Goal: Task Accomplishment & Management: Use online tool/utility

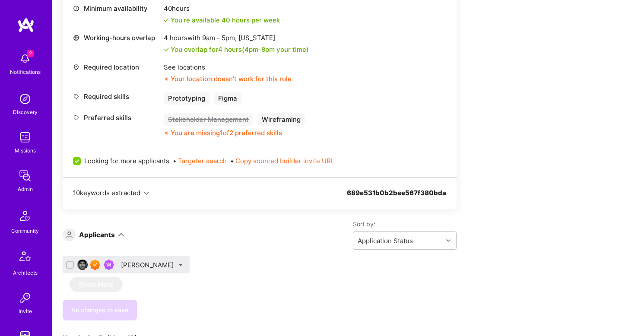
scroll to position [351, 0]
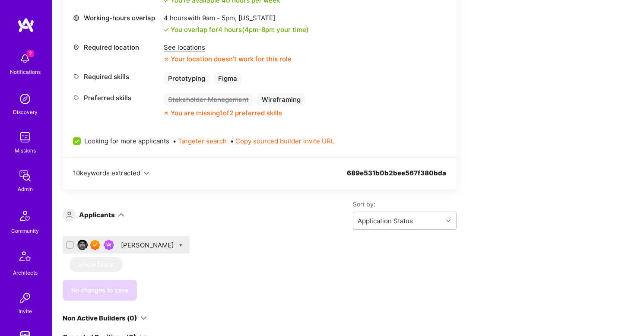
click at [147, 244] on div "Nic Brunson" at bounding box center [148, 245] width 54 height 9
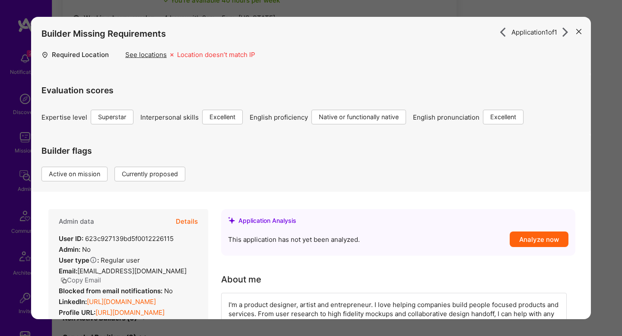
click at [187, 222] on button "Details" at bounding box center [187, 221] width 22 height 25
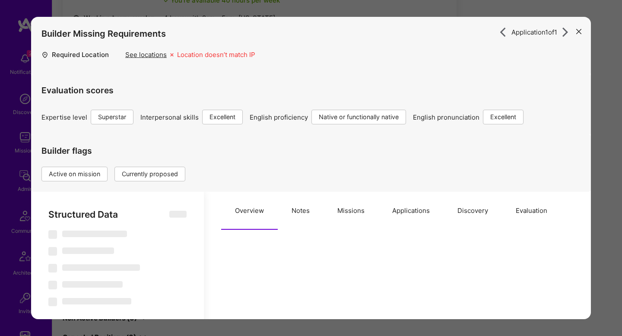
click at [339, 213] on button "Missions" at bounding box center [350, 211] width 55 height 38
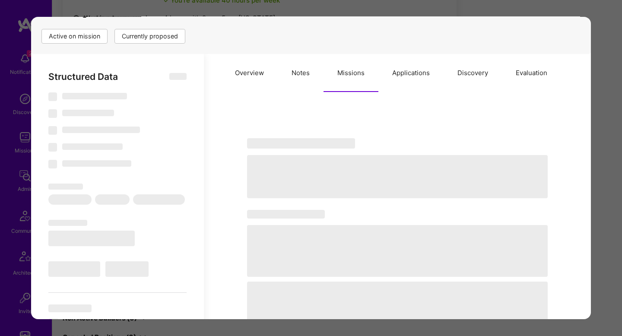
scroll to position [139, 0]
select select "Right Now"
select select "7"
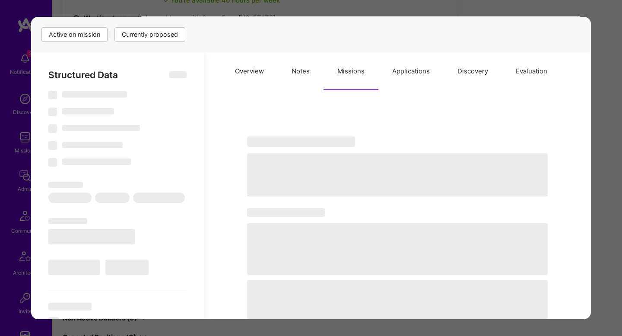
select select "7"
select select "US"
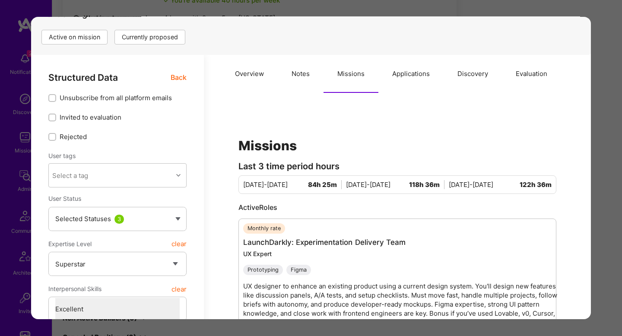
scroll to position [139, 0]
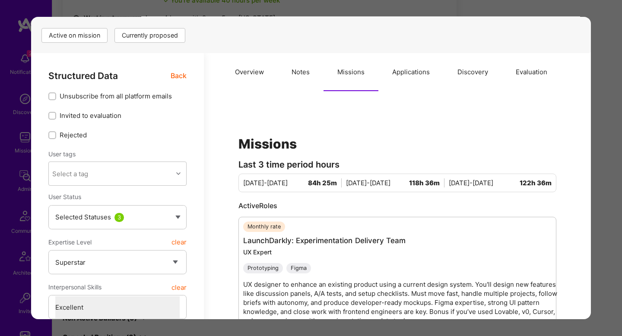
click at [492, 16] on div "Application 1 of 1 Builder Missing Requirements Required Location See locations…" at bounding box center [311, 168] width 622 height 336
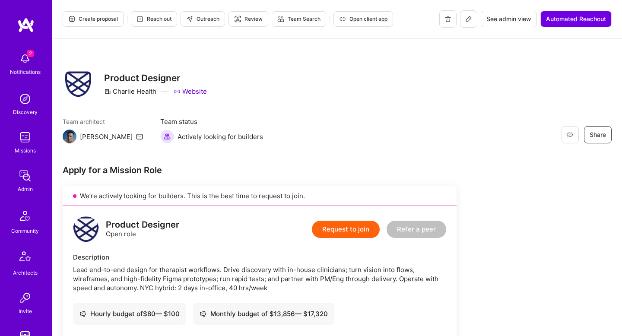
click at [155, 22] on span "Reach out" at bounding box center [153, 19] width 35 height 8
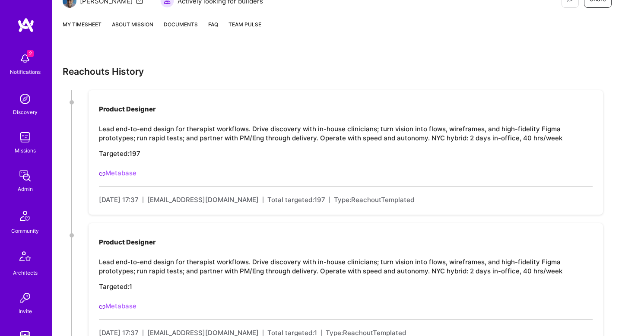
scroll to position [142, 0]
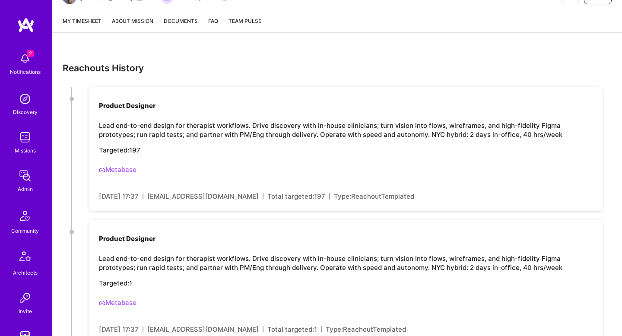
click at [123, 167] on link "Metabase" at bounding box center [118, 169] width 38 height 8
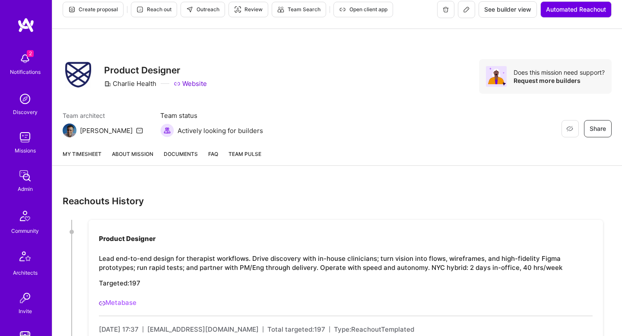
scroll to position [0, 0]
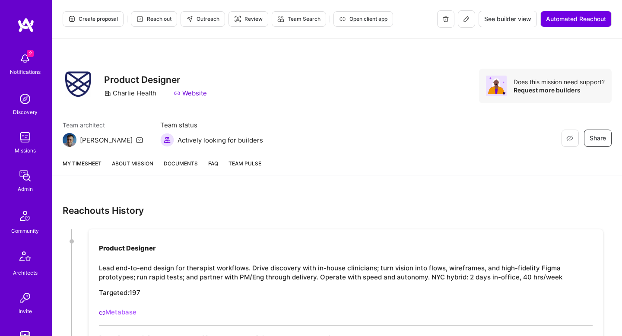
click at [195, 19] on span "Outreach" at bounding box center [202, 19] width 33 height 8
click at [112, 161] on link "About Mission" at bounding box center [132, 167] width 41 height 16
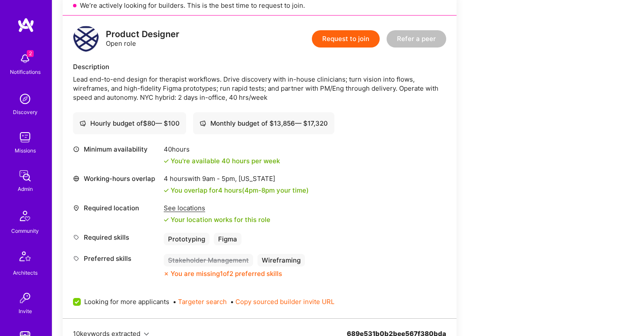
scroll to position [224, 0]
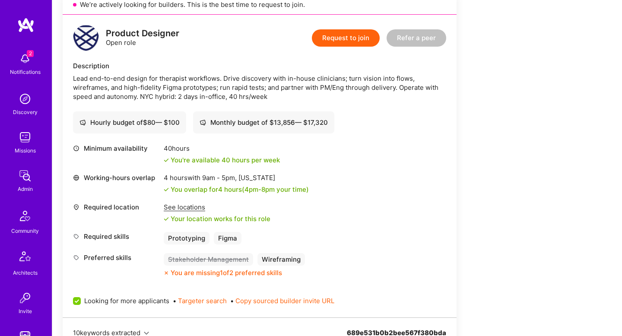
click at [266, 80] on div "Lead end-to-end design for therapist workflows. Drive discovery with in-house c…" at bounding box center [259, 87] width 373 height 27
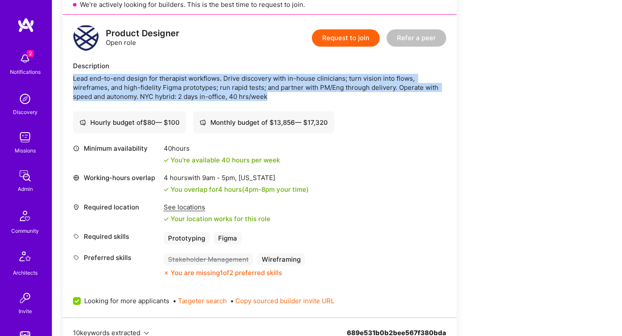
click at [266, 80] on div "Lead end-to-end design for therapist workflows. Drive discovery with in-house c…" at bounding box center [259, 87] width 373 height 27
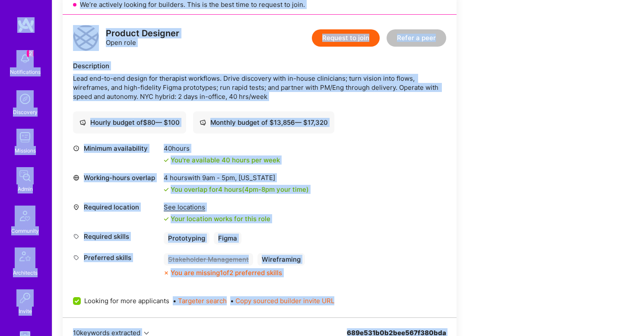
copy div "2 Notifications Discovery Missions Admin Community Architects Invite Tokens A.G…"
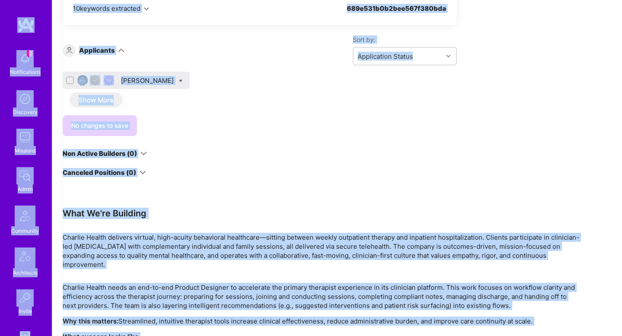
scroll to position [698, 0]
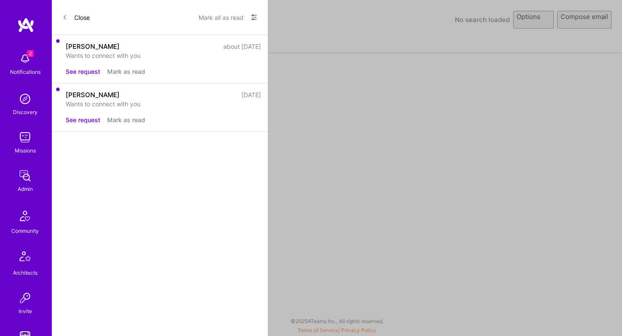
select select "rich-reachout"
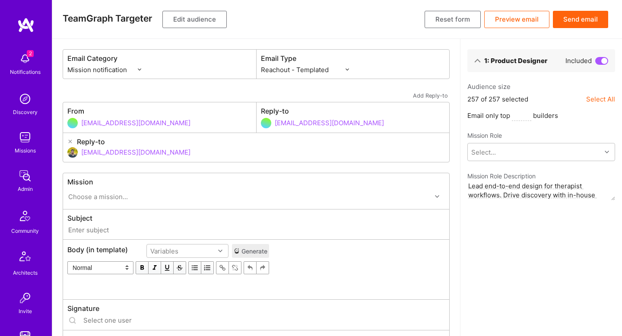
click at [206, 21] on button "Edit audience" at bounding box center [194, 19] width 64 height 17
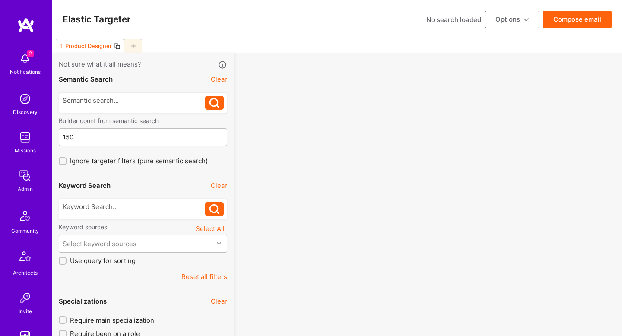
click at [206, 21] on div "Elastic Targeter No search loaded Options Compose email" at bounding box center [337, 19] width 570 height 39
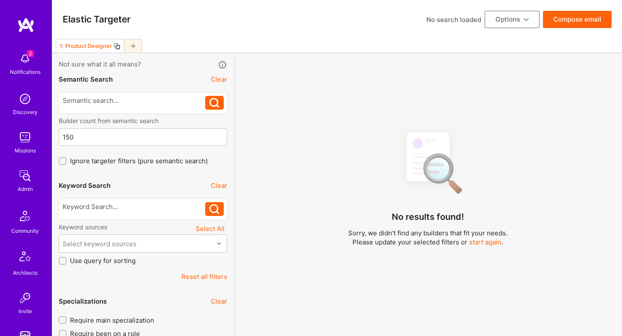
click at [143, 201] on div at bounding box center [143, 209] width 168 height 21
click at [139, 205] on div at bounding box center [134, 206] width 143 height 9
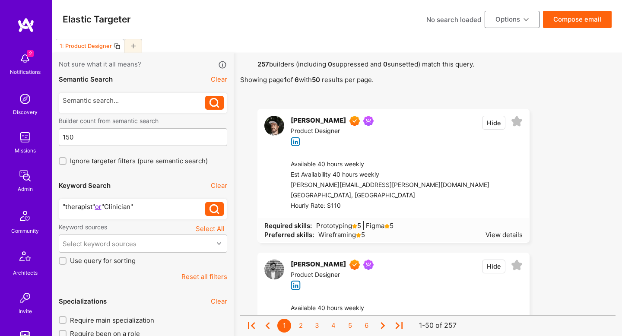
click at [215, 206] on icon at bounding box center [214, 209] width 10 height 10
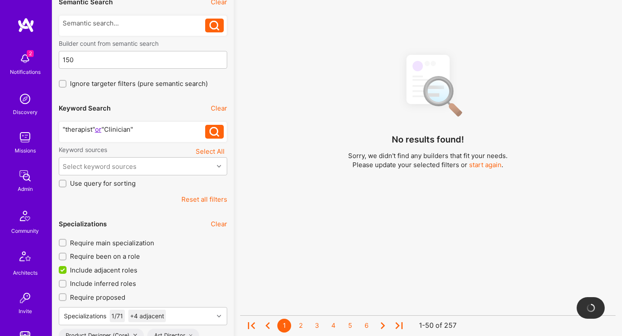
scroll to position [202, 0]
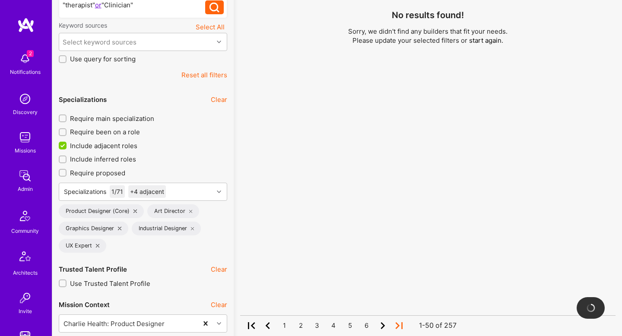
click at [95, 144] on span "Include adjacent roles" at bounding box center [103, 145] width 67 height 9
click at [67, 144] on input "Include adjacent roles" at bounding box center [64, 146] width 8 height 8
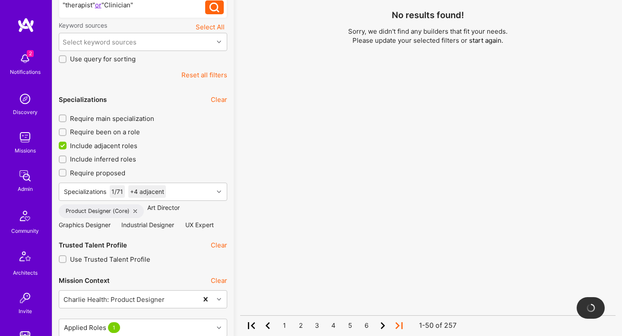
checkbox input "false"
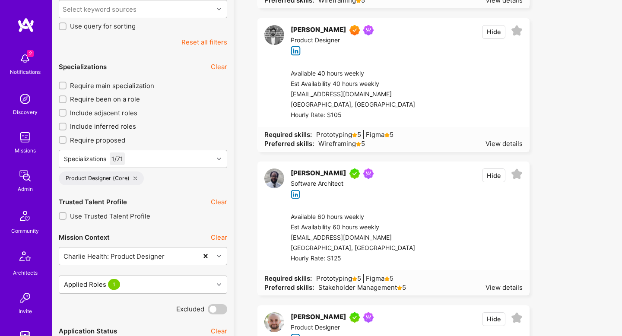
scroll to position [218, 0]
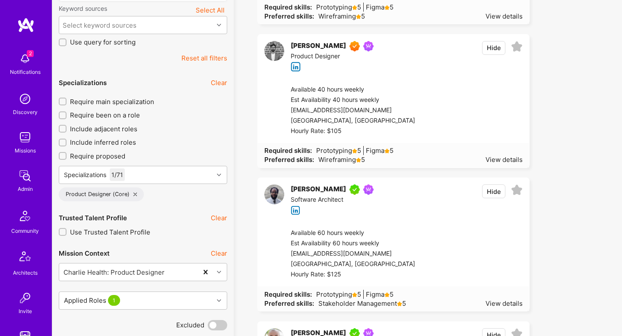
click at [135, 102] on span "Require main specialization" at bounding box center [112, 101] width 84 height 9
click at [66, 102] on input "Require main specialization" at bounding box center [63, 102] width 6 height 6
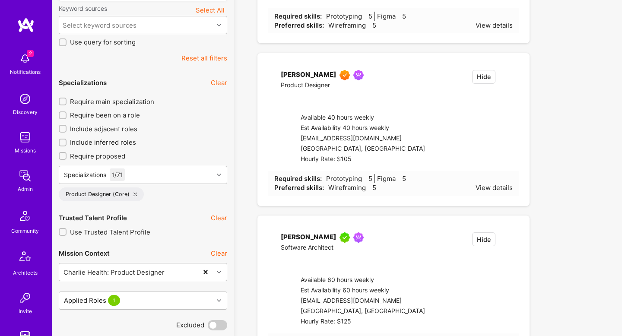
checkbox input "true"
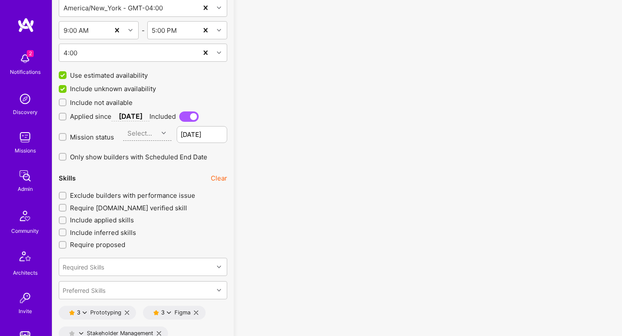
scroll to position [922, 0]
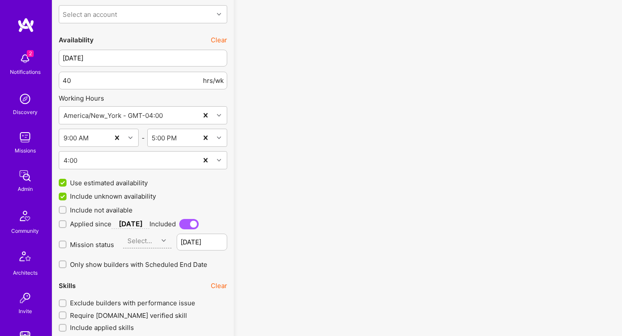
click at [81, 247] on span "Mission status" at bounding box center [92, 244] width 44 height 9
click at [66, 247] on input "Mission status" at bounding box center [63, 245] width 6 height 6
checkbox input "true"
type input "Aug 31"
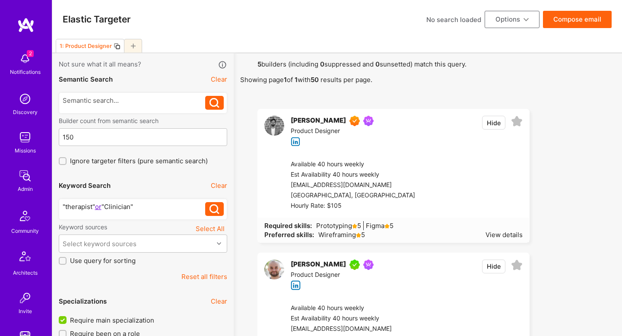
click at [114, 47] on icon at bounding box center [117, 46] width 7 height 7
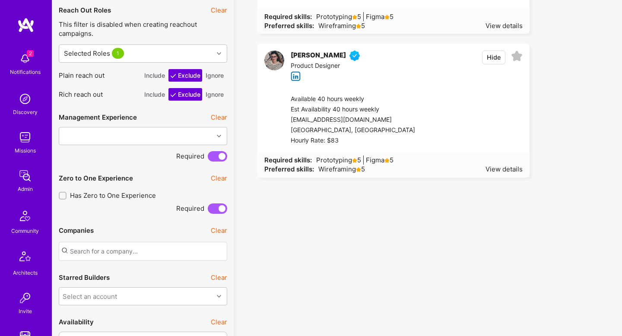
scroll to position [638, 0]
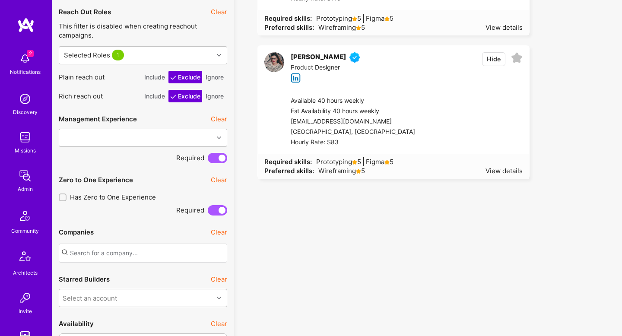
click at [162, 79] on button "Include" at bounding box center [154, 77] width 24 height 13
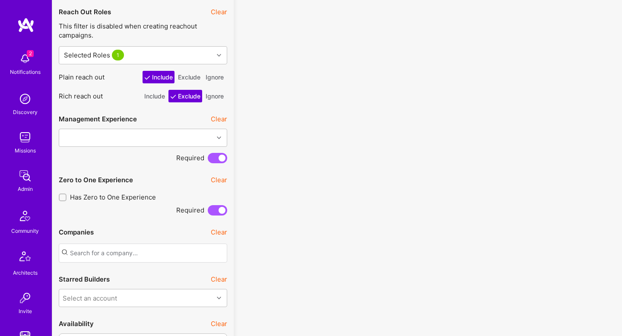
click at [158, 96] on button "Include" at bounding box center [154, 96] width 24 height 13
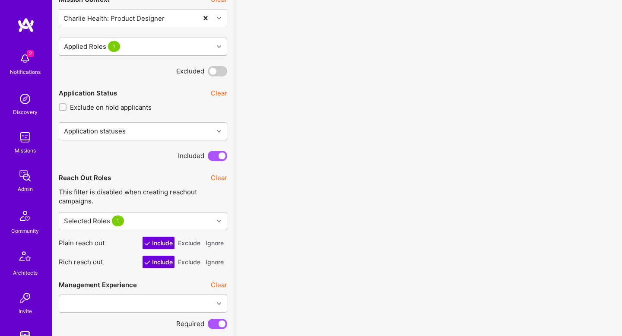
scroll to position [494, 0]
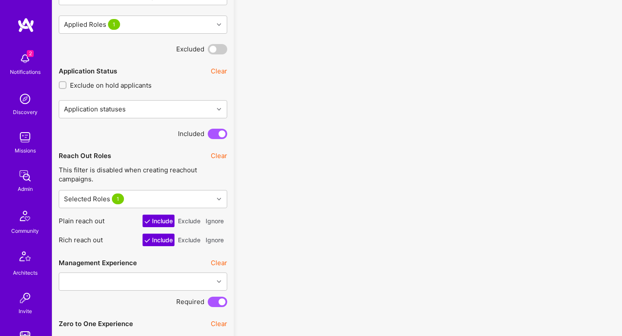
click at [192, 222] on button "Exclude" at bounding box center [189, 221] width 26 height 13
click at [188, 239] on button "Exclude" at bounding box center [189, 240] width 26 height 13
click at [162, 222] on button "Include" at bounding box center [154, 221] width 24 height 13
click at [155, 241] on button "Include" at bounding box center [154, 240] width 24 height 13
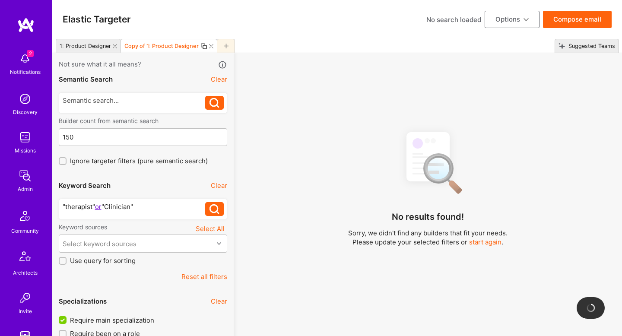
click at [145, 205] on div ""therapist" or "Clinician"" at bounding box center [134, 206] width 143 height 9
click at [146, 205] on div ""therapist" or "Clinician"" at bounding box center [134, 206] width 143 height 9
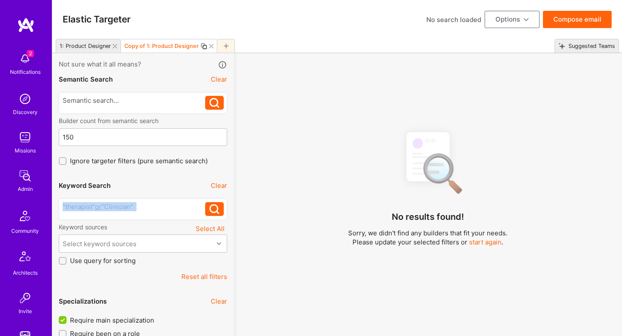
click at [146, 205] on div ""therapist" or "Clinician"" at bounding box center [134, 206] width 143 height 9
click at [213, 208] on icon at bounding box center [214, 209] width 10 height 10
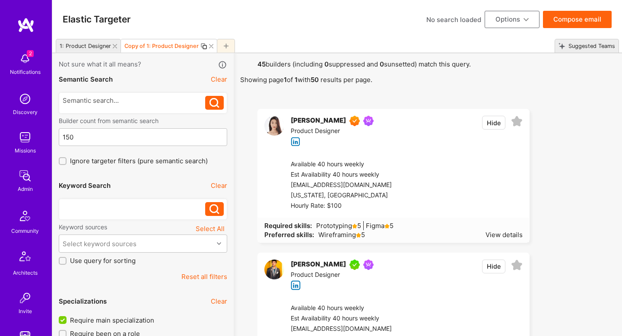
click at [263, 41] on div "1: Product Designer Copy of 1: Product Designer Suggested Teams" at bounding box center [337, 46] width 570 height 14
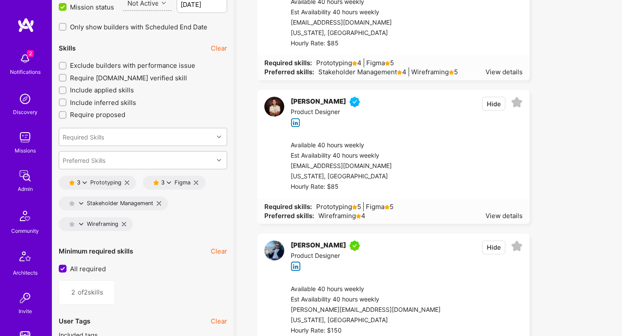
scroll to position [1234, 0]
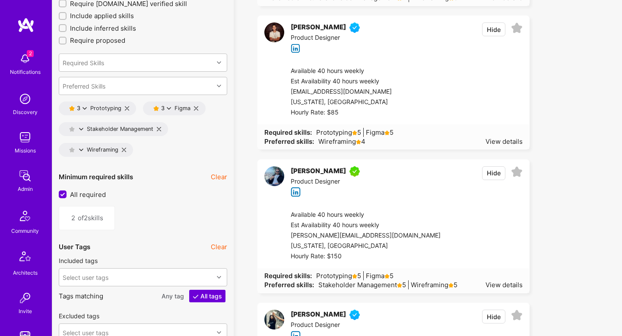
click at [126, 108] on icon at bounding box center [127, 108] width 4 height 4
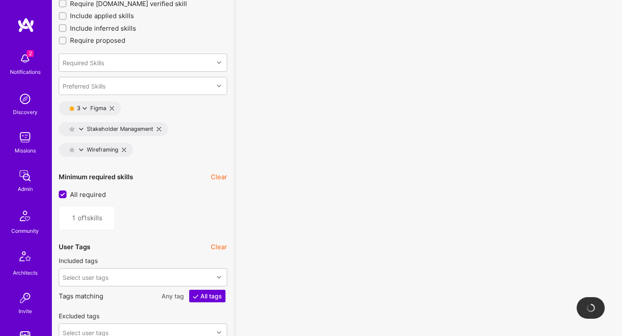
click at [111, 106] on icon at bounding box center [112, 108] width 4 height 4
type input "0"
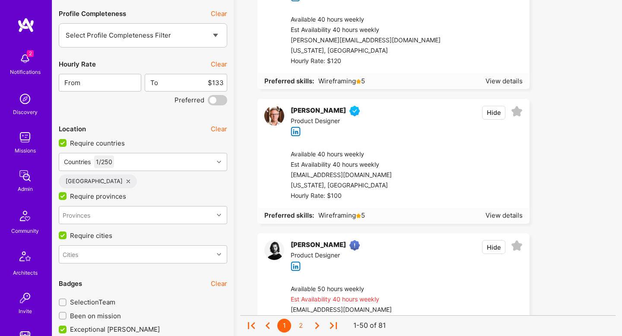
scroll to position [1617, 0]
click at [215, 81] on input "$133" at bounding box center [190, 82] width 65 height 22
type input "$100"
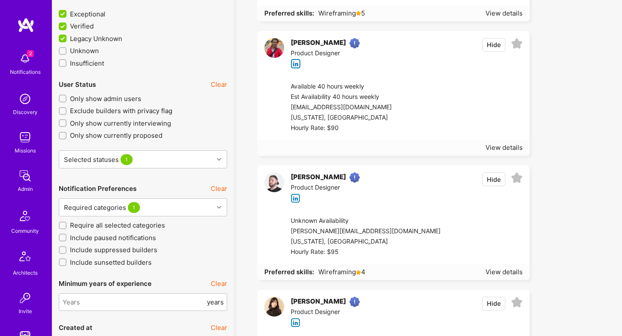
scroll to position [2072, 0]
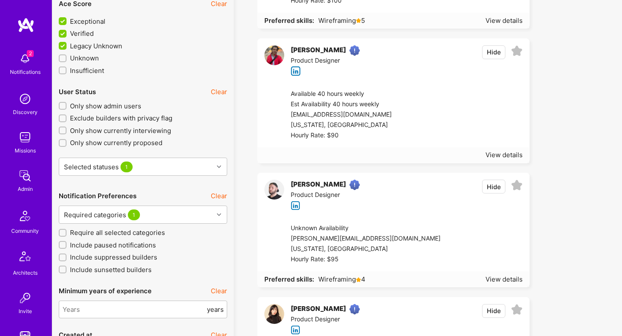
click at [100, 45] on span "Legacy Unknown" at bounding box center [96, 45] width 52 height 9
click at [67, 45] on input "Legacy Unknown" at bounding box center [64, 46] width 8 height 8
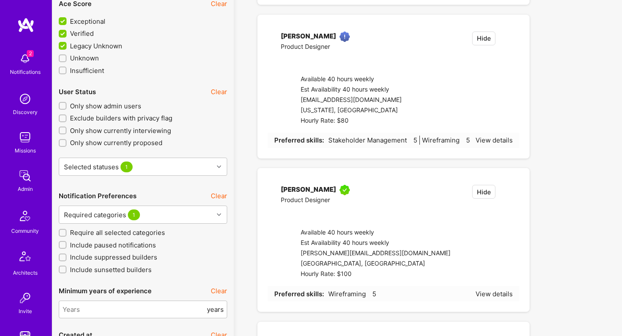
checkbox input "false"
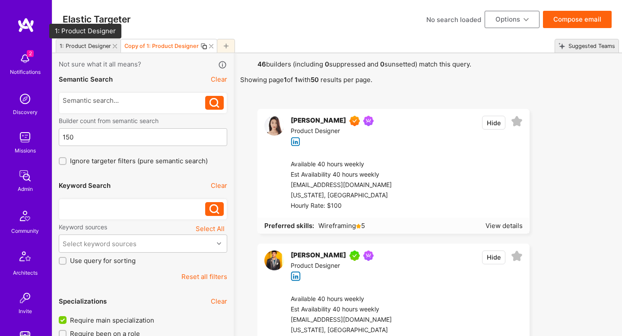
click at [88, 44] on div "1: Product Designer" at bounding box center [85, 46] width 51 height 6
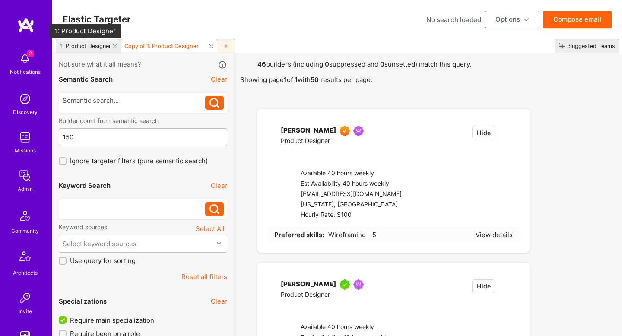
type input "2"
checkbox input "true"
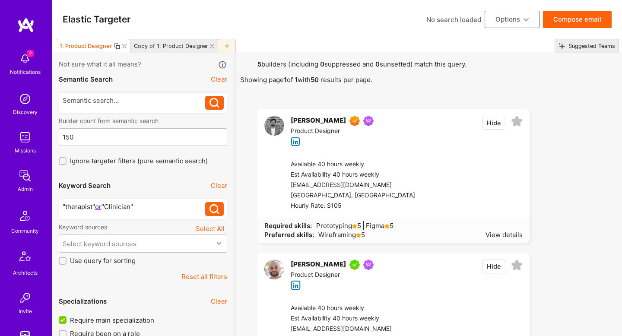
click at [166, 41] on div "Copy of 1: Product Designer" at bounding box center [169, 46] width 78 height 13
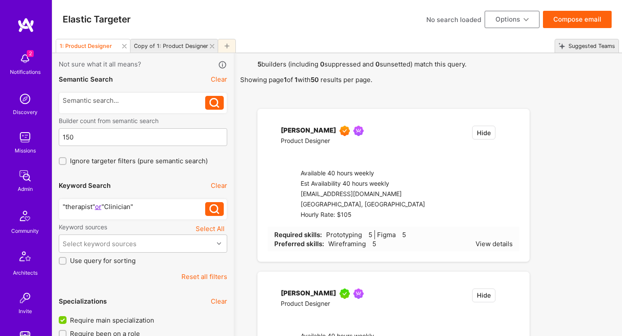
type input "0"
checkbox input "false"
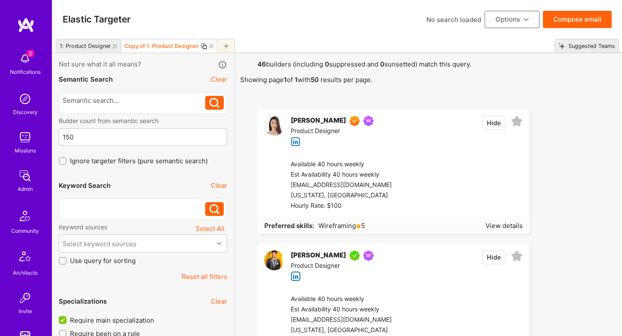
click at [222, 188] on button "Clear" at bounding box center [219, 185] width 16 height 9
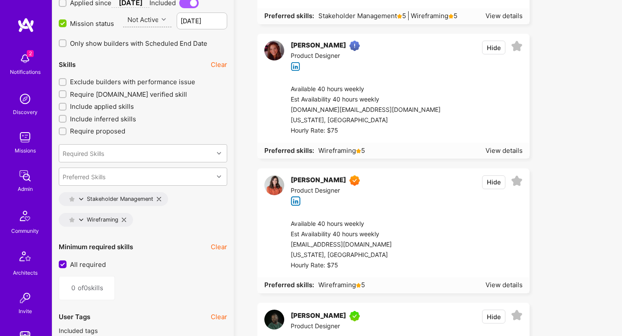
scroll to position [1146, 0]
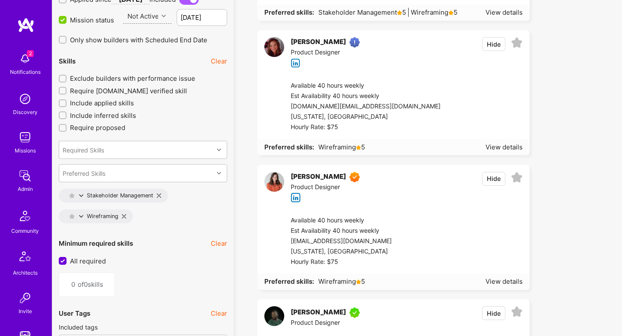
click at [173, 77] on span "Exclude builders with performance issue" at bounding box center [132, 78] width 125 height 9
click at [66, 77] on input "Exclude builders with performance issue" at bounding box center [63, 79] width 6 height 6
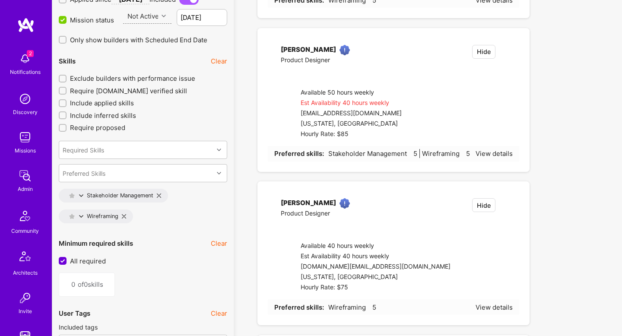
checkbox input "true"
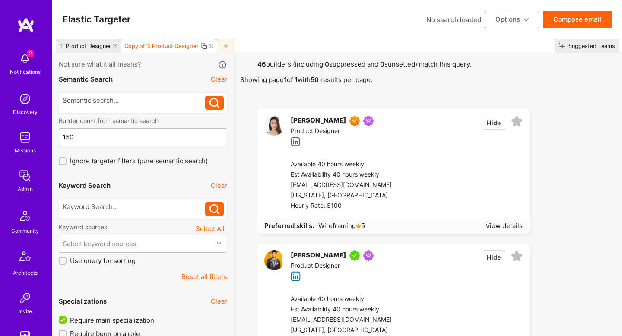
click at [201, 47] on icon at bounding box center [203, 46] width 7 height 7
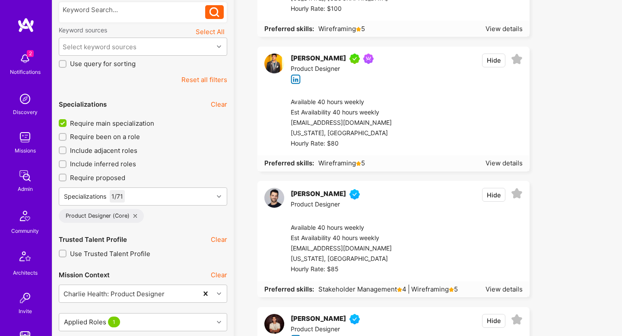
scroll to position [210, 0]
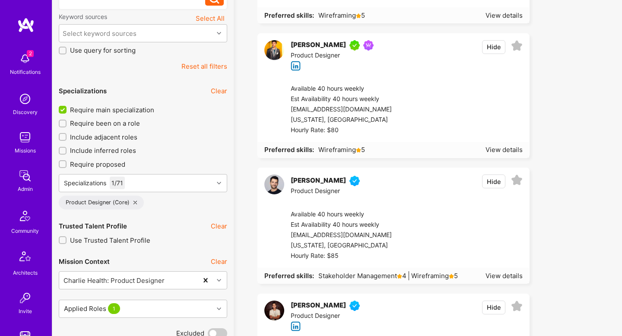
click at [135, 108] on span "Require main specialization" at bounding box center [112, 109] width 84 height 9
click at [67, 108] on input "Require main specialization" at bounding box center [64, 110] width 8 height 8
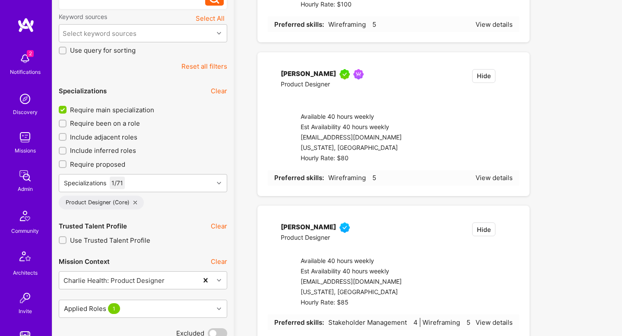
checkbox input "false"
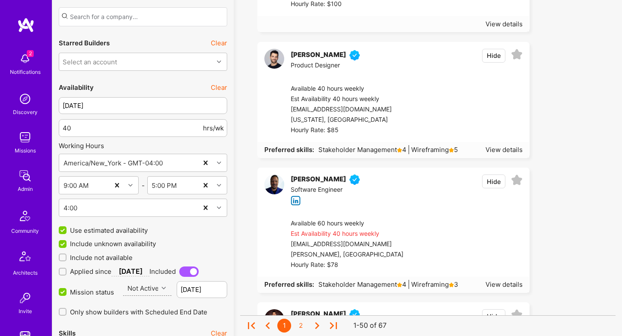
scroll to position [849, 0]
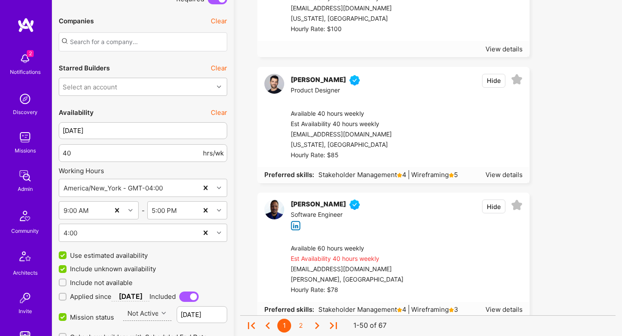
click at [219, 114] on button "Clear" at bounding box center [219, 112] width 16 height 9
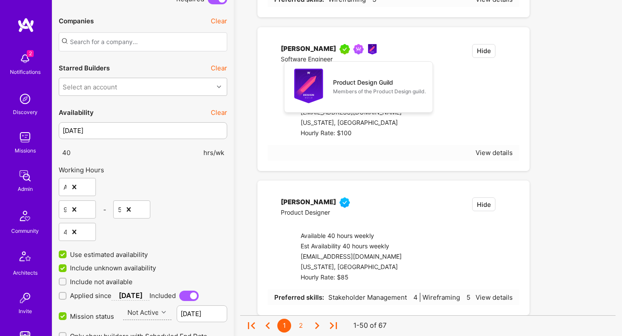
checkbox input "false"
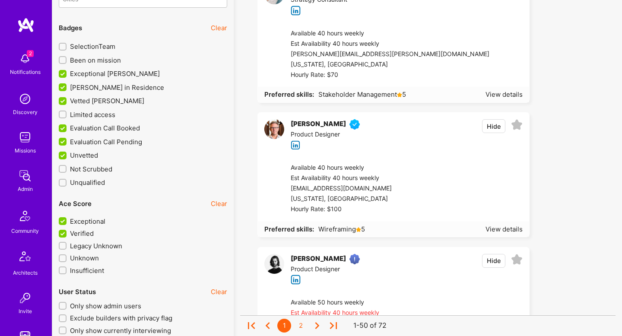
scroll to position [1873, 0]
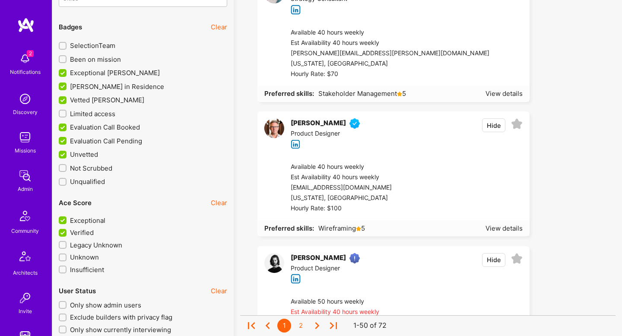
click at [108, 112] on span "Limited access" at bounding box center [92, 113] width 45 height 9
click at [66, 112] on input "Limited access" at bounding box center [63, 114] width 6 height 6
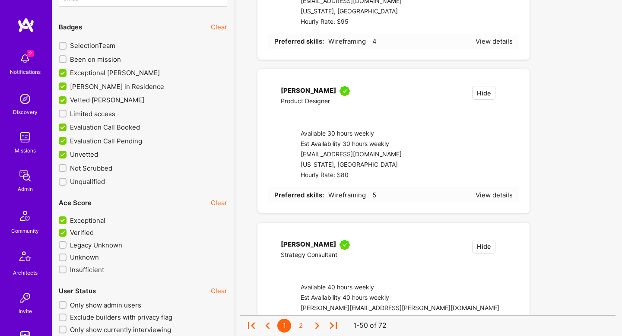
checkbox input "true"
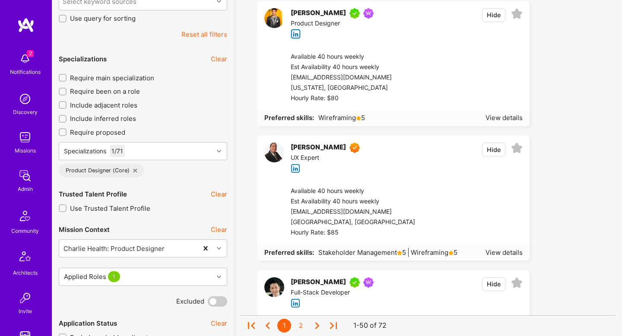
scroll to position [244, 0]
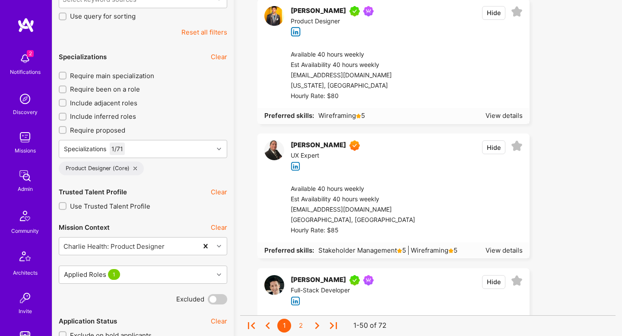
click at [121, 105] on span "Include adjacent roles" at bounding box center [103, 102] width 67 height 9
click at [66, 105] on input "Include adjacent roles" at bounding box center [63, 103] width 6 height 6
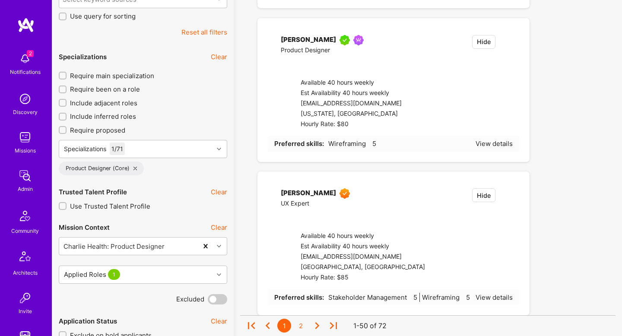
checkbox input "true"
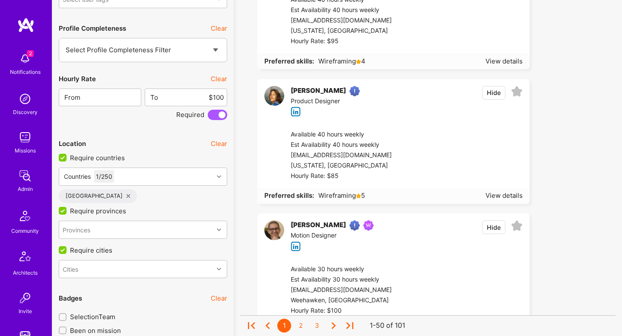
scroll to position [1633, 0]
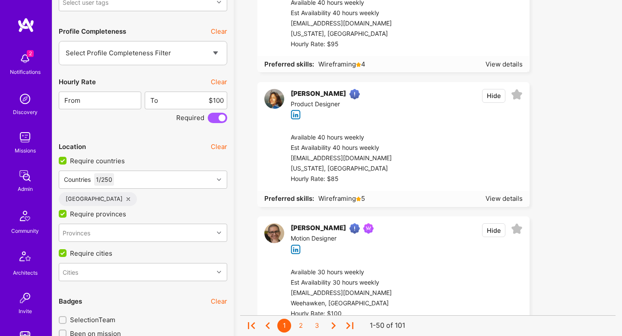
click at [213, 119] on span at bounding box center [217, 118] width 19 height 10
click at [209, 120] on input "checkbox" at bounding box center [209, 120] width 0 height 0
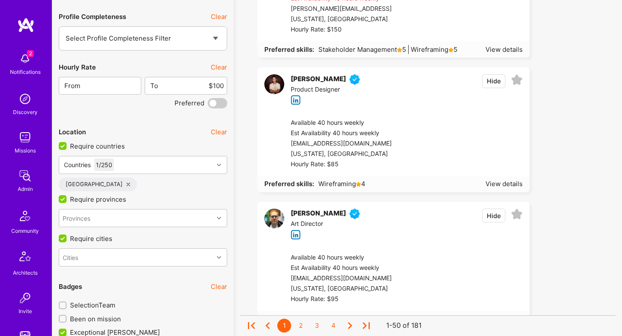
scroll to position [1657, 0]
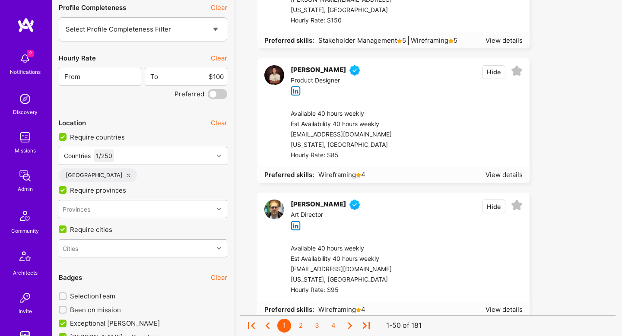
click at [222, 89] on span at bounding box center [217, 94] width 19 height 10
click at [209, 96] on input "checkbox" at bounding box center [209, 96] width 0 height 0
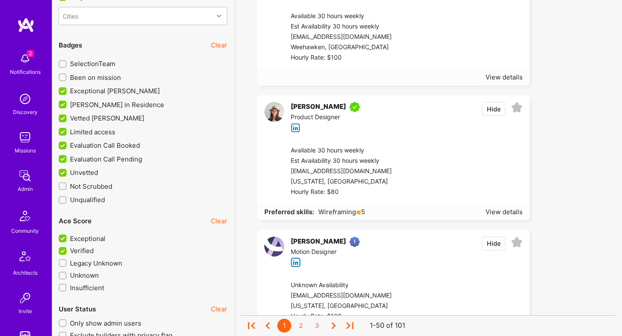
scroll to position [1874, 0]
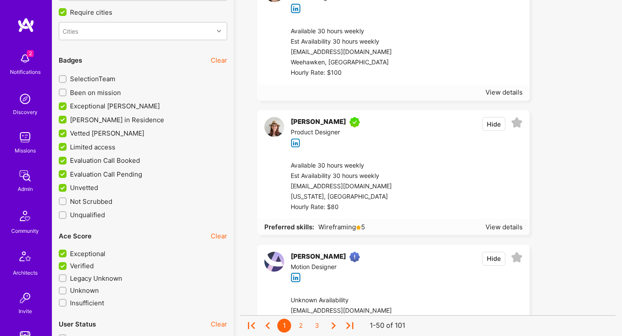
click at [106, 144] on span "Limited access" at bounding box center [92, 146] width 45 height 9
click at [67, 144] on input "Limited access" at bounding box center [64, 147] width 8 height 8
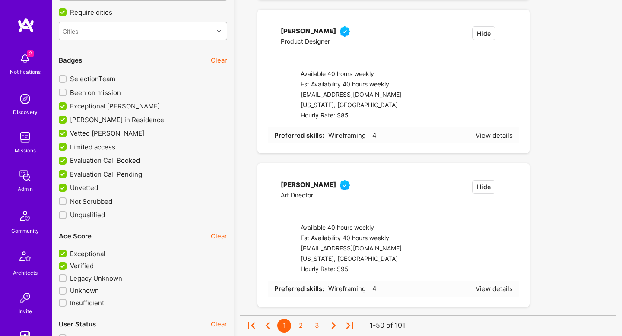
checkbox input "false"
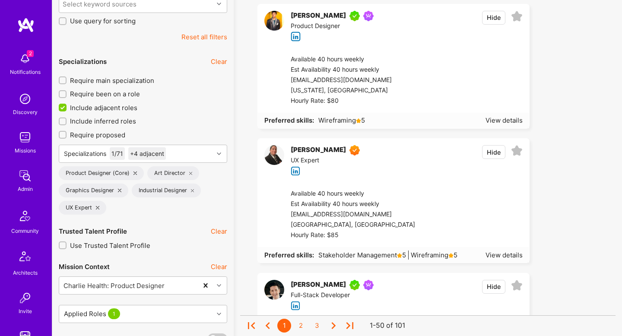
scroll to position [243, 0]
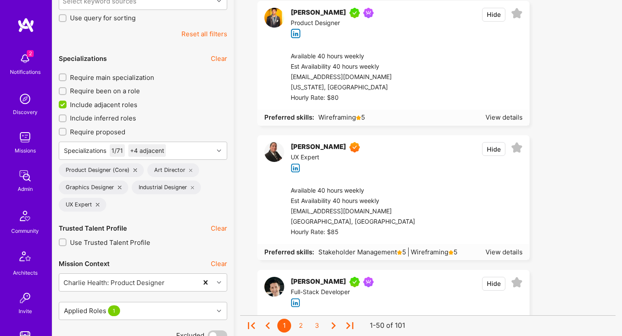
click at [192, 187] on icon at bounding box center [192, 187] width 3 height 3
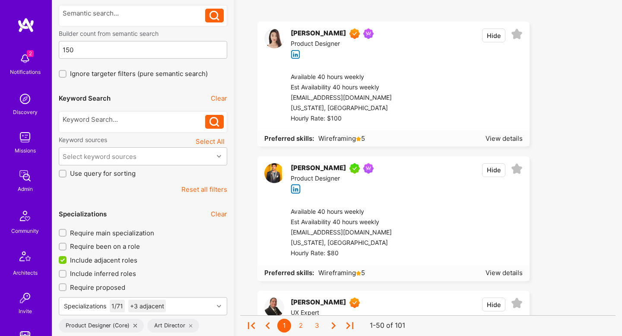
scroll to position [89, 0]
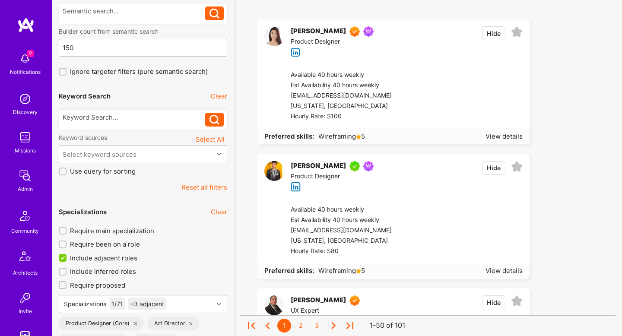
click at [149, 234] on span "Require main specialization" at bounding box center [112, 230] width 84 height 9
click at [66, 234] on input "Require main specialization" at bounding box center [63, 231] width 6 height 6
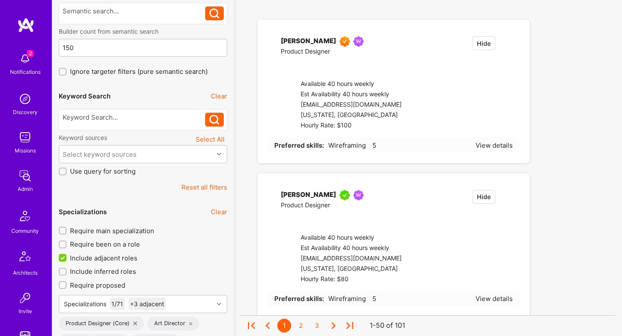
checkbox input "true"
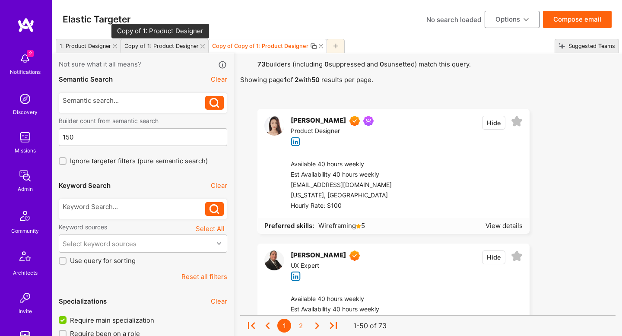
click at [153, 48] on div "Copy of 1: Product Designer" at bounding box center [161, 46] width 74 height 6
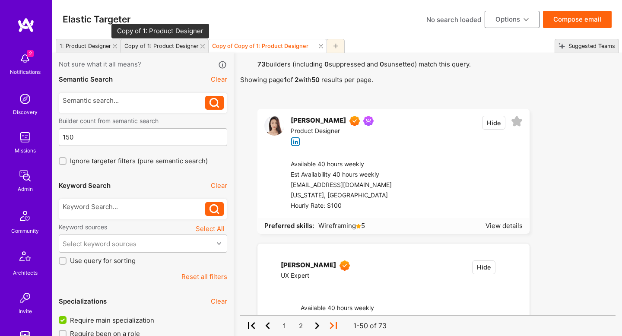
checkbox input "false"
checkbox input "true"
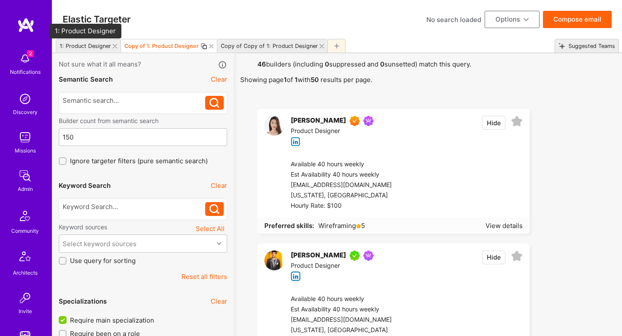
click at [93, 46] on div "1: Product Designer" at bounding box center [85, 46] width 51 height 6
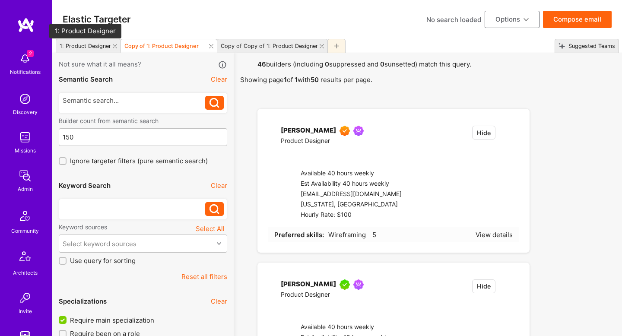
checkbox input "false"
type input "2"
checkbox input "true"
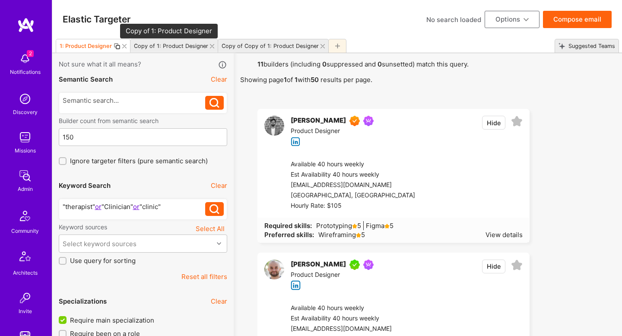
click at [161, 45] on div "Copy of 1: Product Designer" at bounding box center [171, 46] width 74 height 6
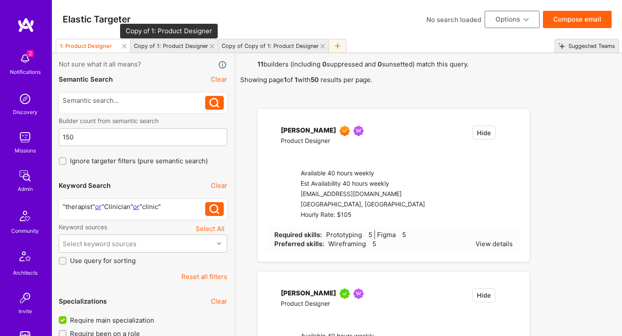
checkbox input "true"
type input "0"
checkbox input "false"
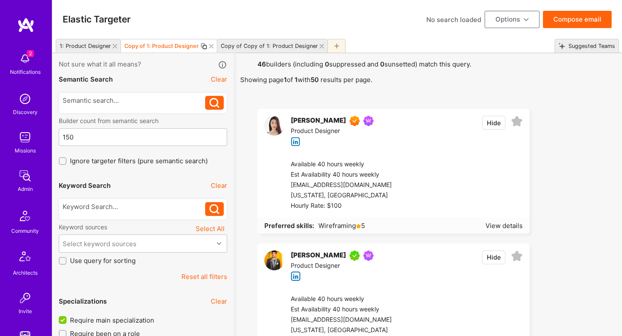
click at [264, 91] on div at bounding box center [436, 96] width 358 height 11
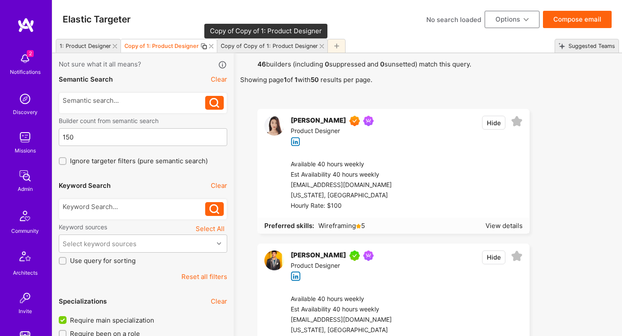
click at [276, 47] on div "Copy of Copy of 1: Product Designer" at bounding box center [269, 46] width 97 height 6
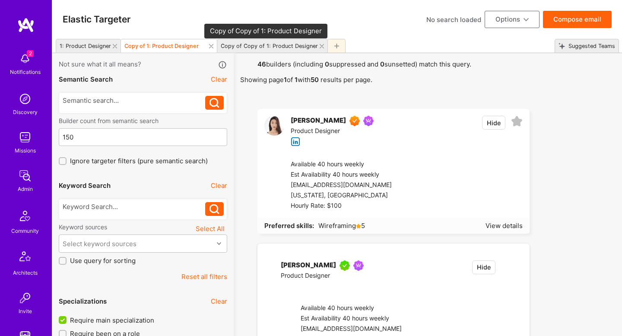
checkbox input "true"
checkbox input "false"
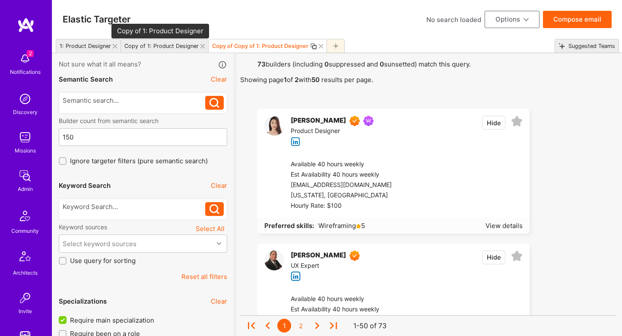
click at [179, 44] on div "Copy of 1: Product Designer" at bounding box center [161, 46] width 74 height 6
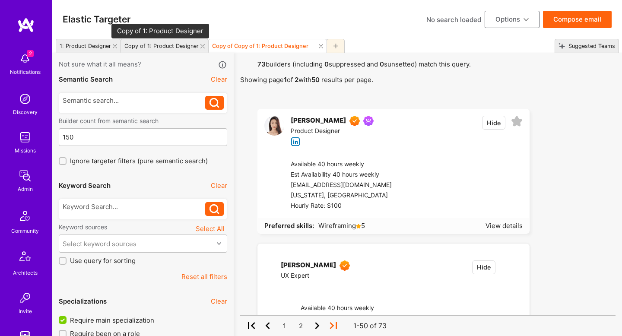
checkbox input "false"
checkbox input "true"
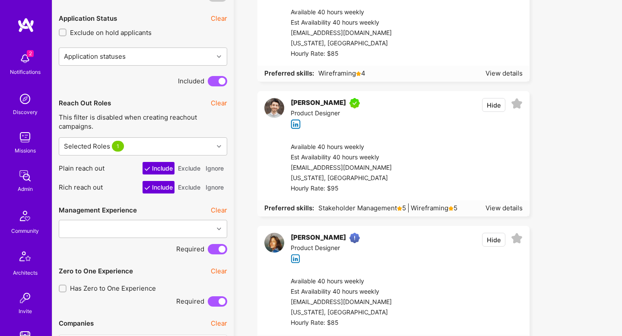
scroll to position [595, 0]
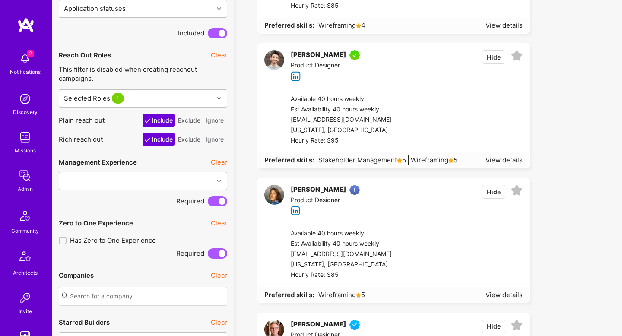
click at [194, 117] on button "Exclude" at bounding box center [189, 120] width 26 height 13
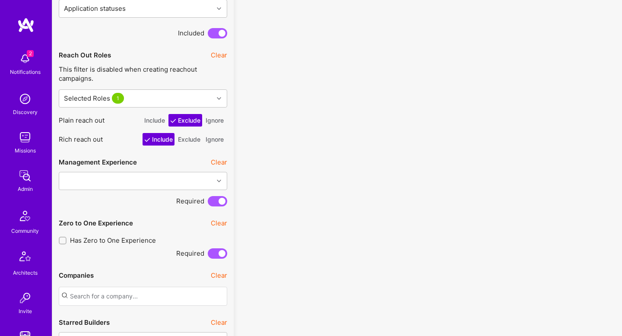
click at [190, 138] on button "Exclude" at bounding box center [189, 139] width 26 height 13
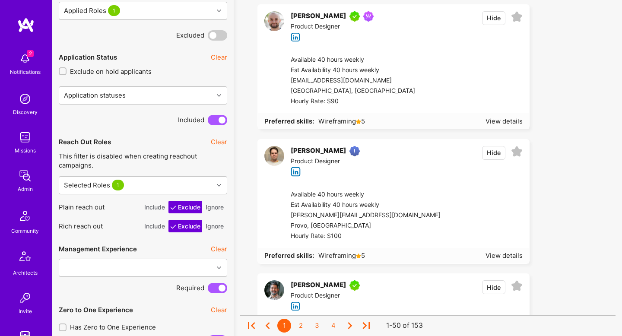
scroll to position [526, 0]
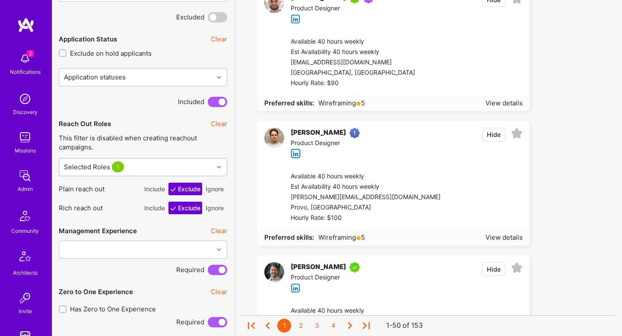
click at [199, 169] on div "Selected Roles 1" at bounding box center [136, 166] width 154 height 17
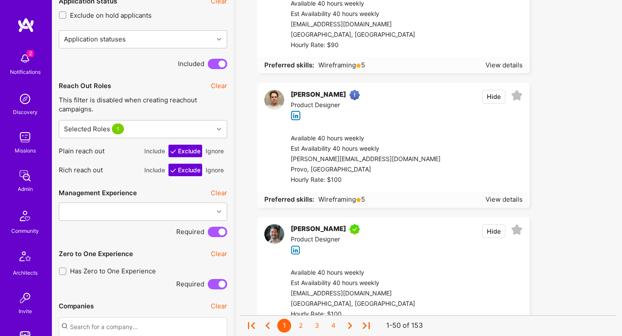
scroll to position [0, 0]
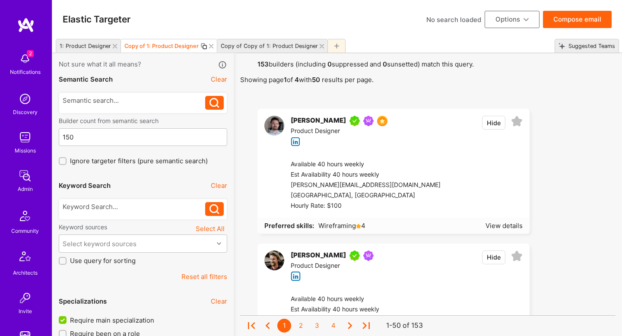
click at [98, 48] on div "1: Product Designer" at bounding box center [85, 46] width 51 height 6
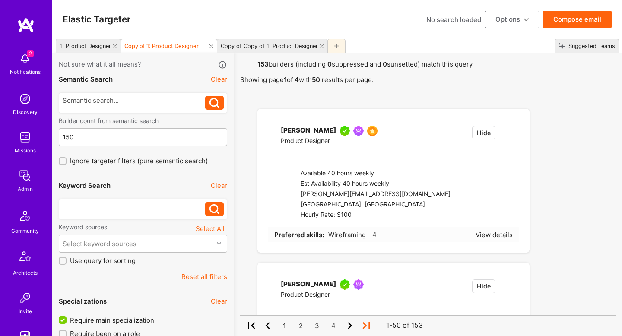
checkbox input "false"
type input "2"
checkbox input "true"
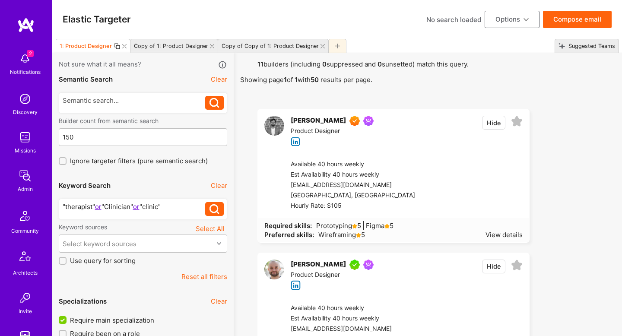
click at [169, 42] on div "Copy of 1: Product Designer" at bounding box center [169, 46] width 78 height 13
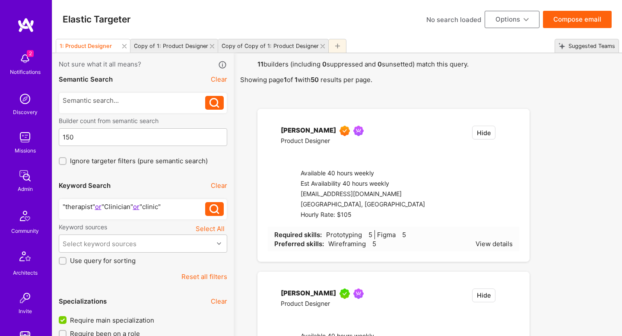
checkbox input "true"
type input "0"
checkbox input "false"
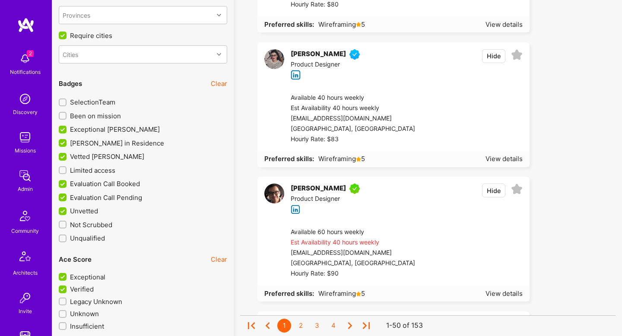
scroll to position [1841, 0]
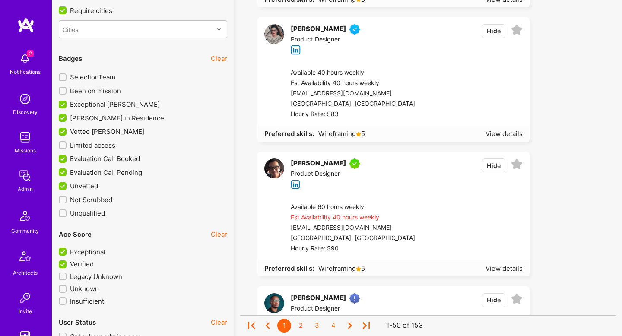
click at [77, 130] on span "Vetted A.Teamer" at bounding box center [107, 131] width 74 height 9
click at [67, 130] on input "Vetted A.Teamer" at bounding box center [64, 132] width 8 height 8
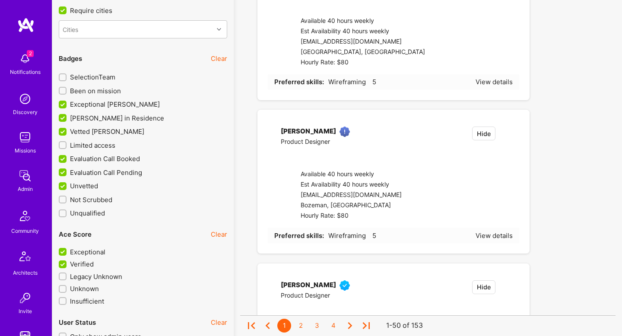
checkbox input "false"
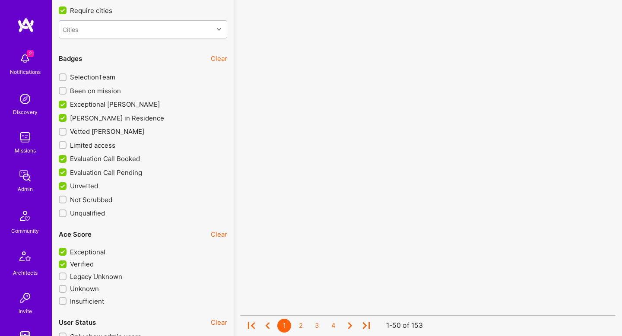
scroll to position [0, 0]
click at [102, 156] on span "Evaluation Call Booked" at bounding box center [105, 158] width 70 height 9
click at [67, 156] on input "Evaluation Call Booked" at bounding box center [64, 159] width 8 height 8
checkbox input "false"
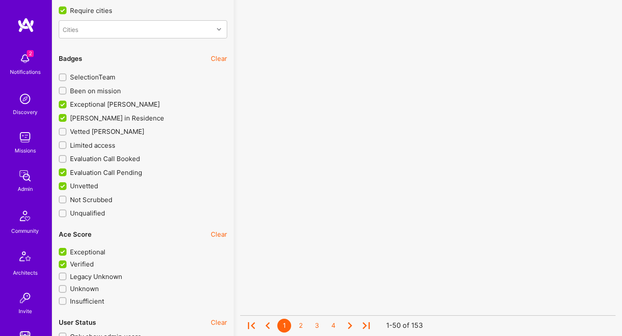
click at [99, 172] on span "Evaluation Call Pending" at bounding box center [106, 172] width 72 height 9
click at [67, 172] on input "Evaluation Call Pending" at bounding box center [64, 173] width 8 height 8
checkbox input "false"
click at [89, 266] on span "Verified" at bounding box center [82, 264] width 24 height 9
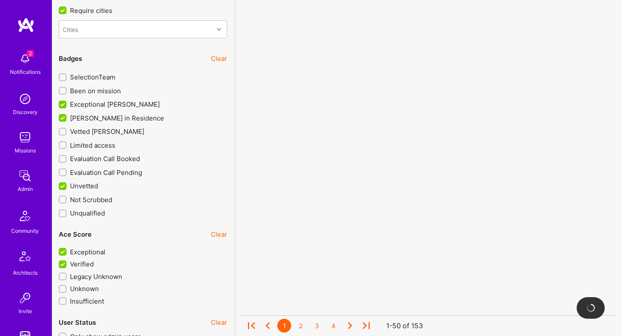
click at [67, 266] on input "Verified" at bounding box center [64, 265] width 8 height 8
checkbox input "false"
click at [122, 177] on div "Unvetted" at bounding box center [143, 184] width 168 height 14
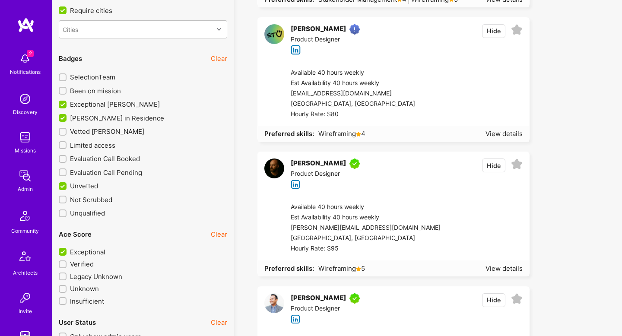
drag, startPoint x: 123, startPoint y: 174, endPoint x: 123, endPoint y: 160, distance: 13.8
click at [123, 174] on span "Evaluation Call Pending" at bounding box center [106, 172] width 72 height 9
click at [66, 174] on input "Evaluation Call Pending" at bounding box center [63, 172] width 6 height 6
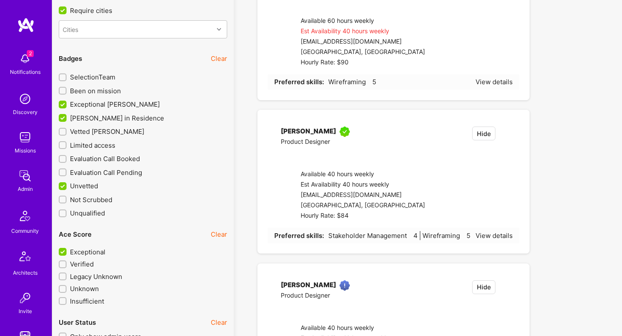
checkbox input "true"
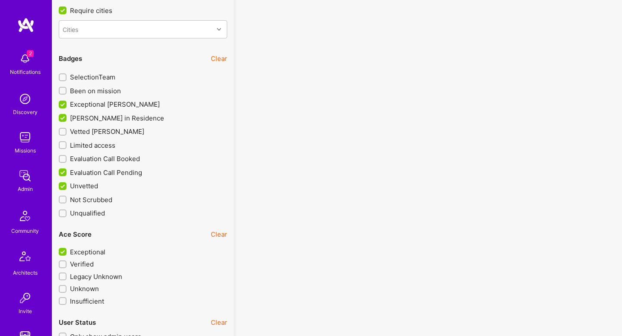
click at [123, 160] on span "Evaluation Call Booked" at bounding box center [105, 158] width 70 height 9
click at [66, 160] on input "Evaluation Call Booked" at bounding box center [63, 159] width 6 height 6
checkbox input "true"
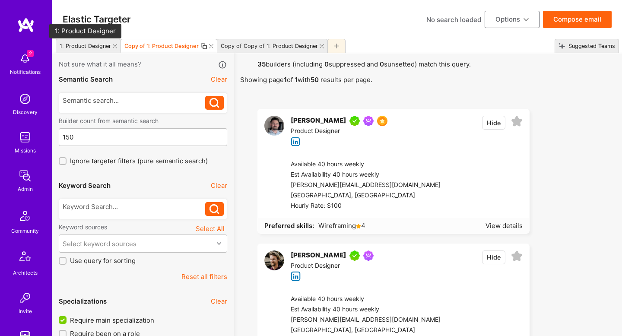
click at [101, 44] on div "1: Product Designer" at bounding box center [85, 46] width 51 height 6
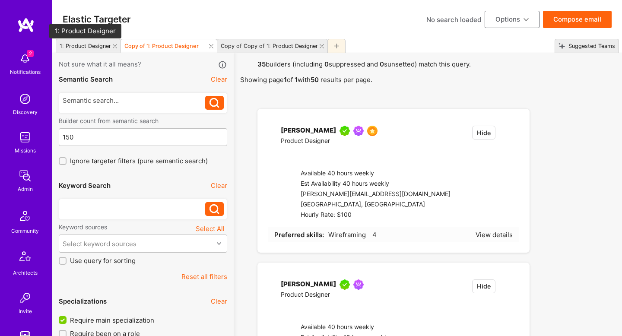
checkbox input "false"
type input "2"
checkbox input "true"
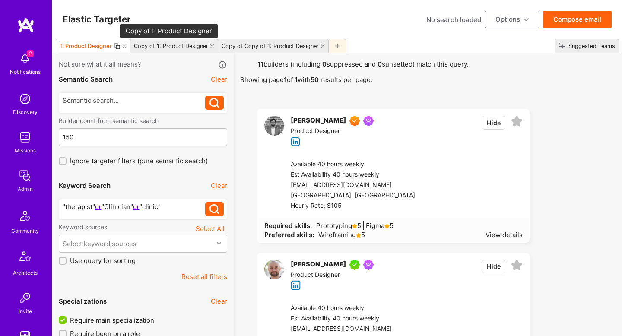
click at [155, 44] on div "Copy of 1: Product Designer" at bounding box center [171, 46] width 74 height 6
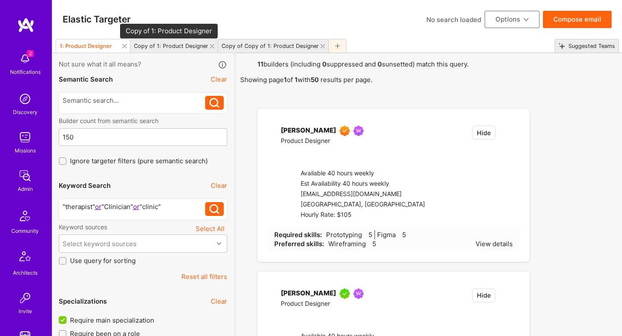
checkbox input "true"
type input "0"
checkbox input "false"
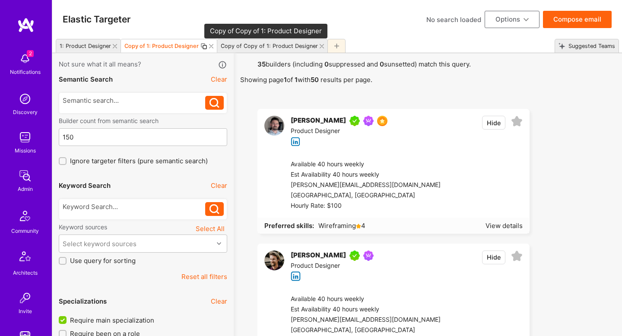
click at [253, 43] on div "Copy of Copy of 1: Product Designer" at bounding box center [269, 46] width 97 height 6
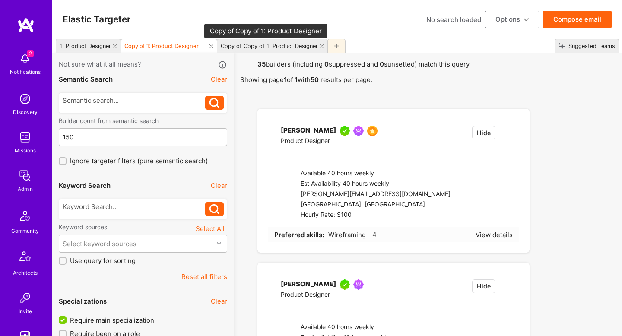
checkbox input "true"
checkbox input "false"
checkbox input "true"
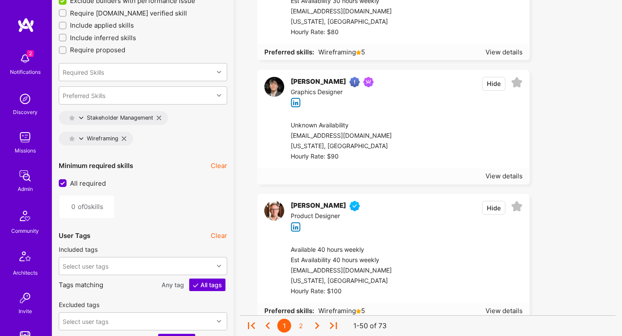
scroll to position [1824, 0]
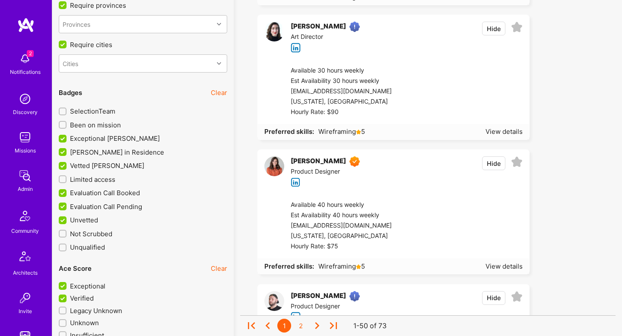
click at [110, 163] on span "Vetted A.Teamer" at bounding box center [107, 165] width 74 height 9
click at [67, 163] on input "Vetted A.Teamer" at bounding box center [64, 166] width 8 height 8
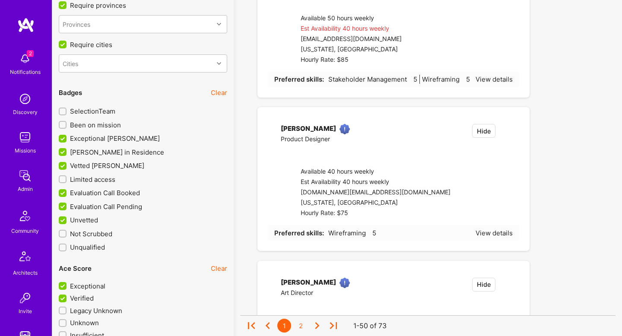
checkbox input "false"
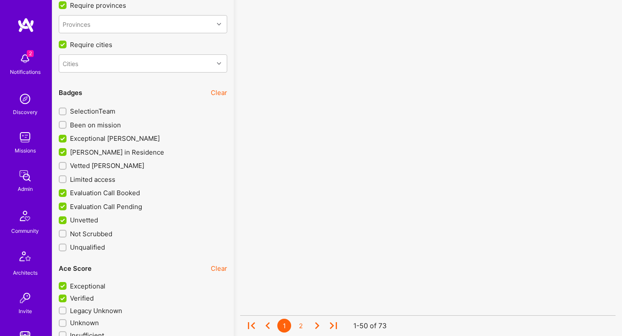
scroll to position [0, 0]
drag, startPoint x: 85, startPoint y: 296, endPoint x: 185, endPoint y: 278, distance: 101.4
click at [85, 296] on span "Verified" at bounding box center [82, 298] width 24 height 9
click at [67, 296] on input "Verified" at bounding box center [64, 299] width 8 height 8
checkbox input "false"
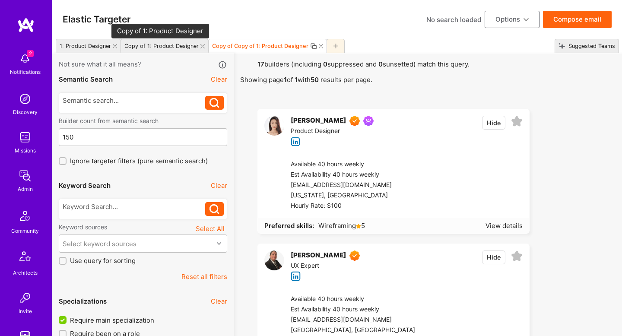
click at [169, 48] on div "Copy of 1: Product Designer" at bounding box center [161, 46] width 74 height 6
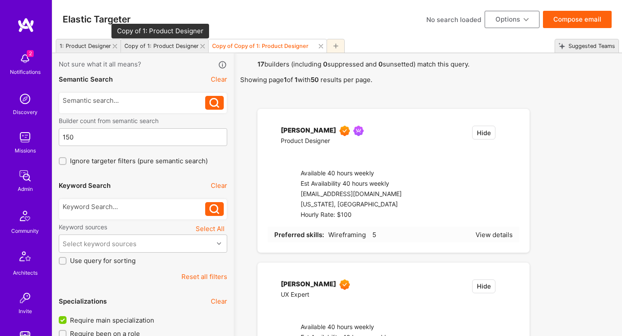
checkbox input "false"
checkbox input "true"
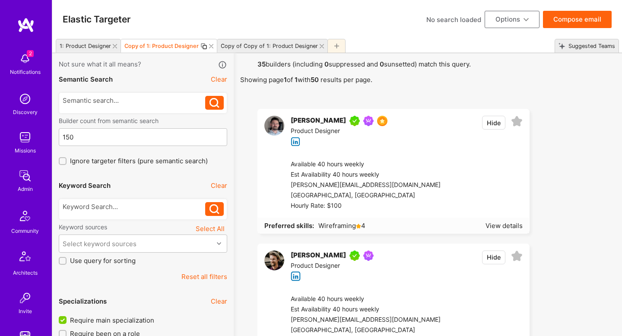
click at [96, 49] on div "1: Product Designer" at bounding box center [83, 46] width 55 height 13
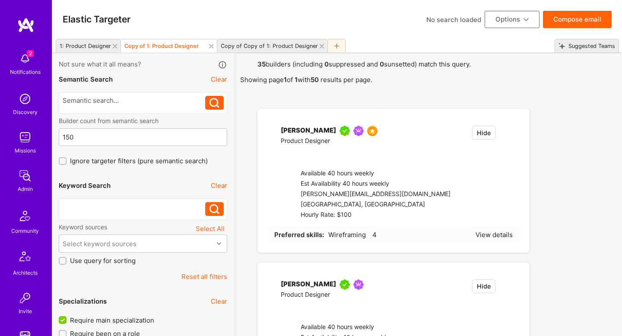
checkbox input "false"
type input "2"
checkbox input "true"
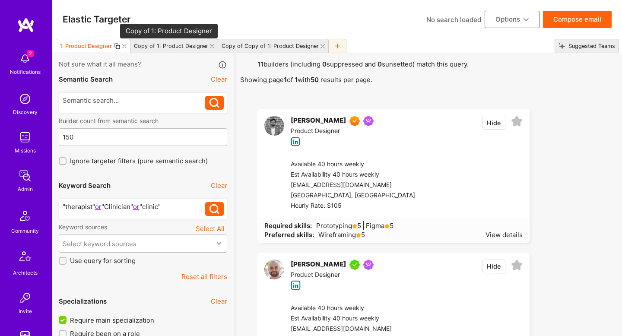
click at [185, 46] on div "Copy of 1: Product Designer" at bounding box center [171, 46] width 74 height 6
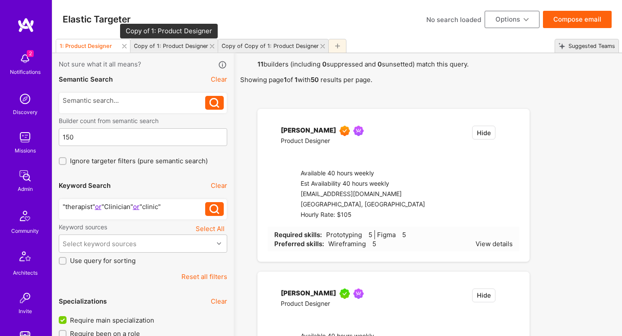
checkbox input "true"
type input "0"
checkbox input "false"
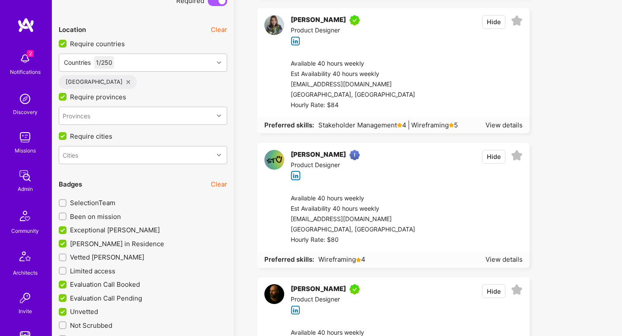
scroll to position [1716, 0]
click at [109, 218] on span "Been on mission" at bounding box center [95, 216] width 51 height 9
click at [66, 218] on input "Been on mission" at bounding box center [63, 216] width 6 height 6
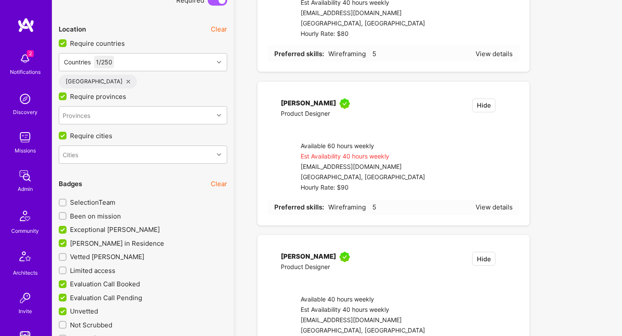
checkbox input "true"
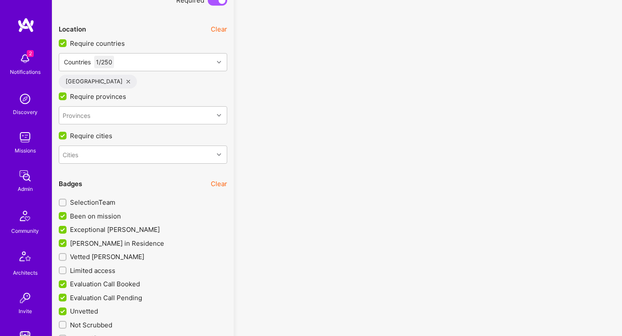
drag, startPoint x: 107, startPoint y: 232, endPoint x: 103, endPoint y: 239, distance: 8.1
click at [107, 232] on span "Exceptional A.Teamer" at bounding box center [115, 229] width 90 height 9
click at [67, 232] on input "Exceptional A.Teamer" at bounding box center [64, 230] width 8 height 8
checkbox input "false"
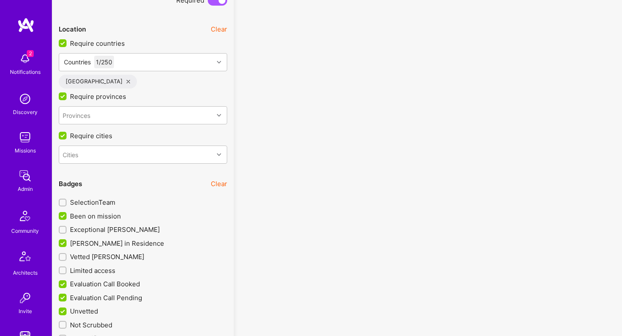
click at [102, 240] on span "A.Teamer in Residence" at bounding box center [117, 243] width 94 height 9
click at [67, 240] on input "A.Teamer in Residence" at bounding box center [64, 244] width 8 height 8
checkbox input "false"
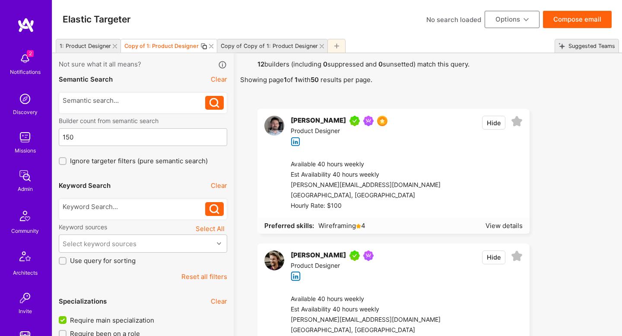
click at [95, 50] on div "1: Product Designer" at bounding box center [83, 46] width 55 height 13
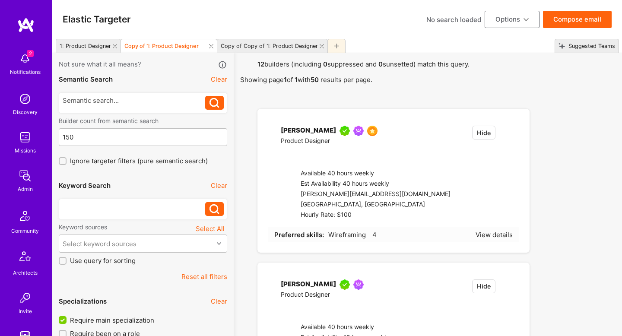
checkbox input "false"
type input "2"
checkbox input "false"
checkbox input "true"
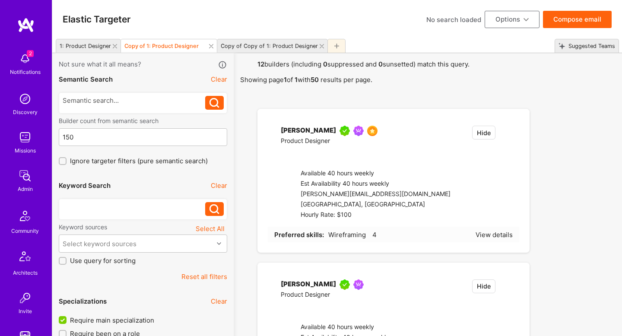
checkbox input "true"
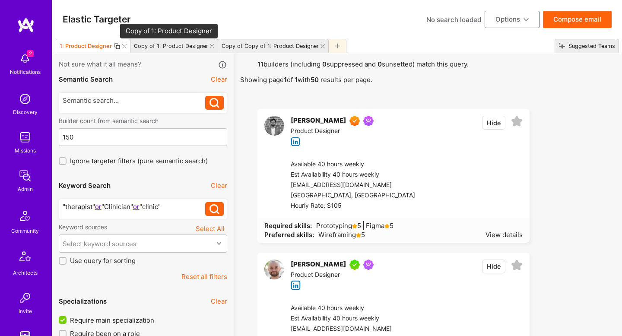
click at [176, 48] on div "Copy of 1: Product Designer" at bounding box center [171, 46] width 74 height 6
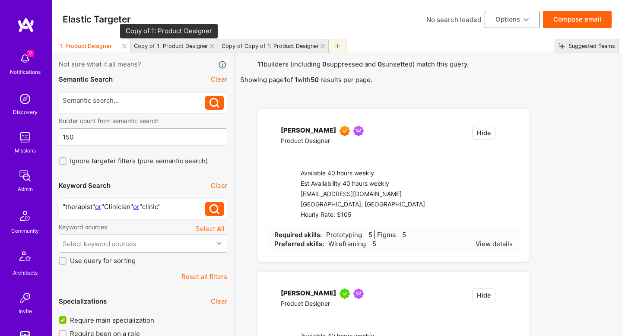
checkbox input "true"
type input "0"
checkbox input "true"
checkbox input "false"
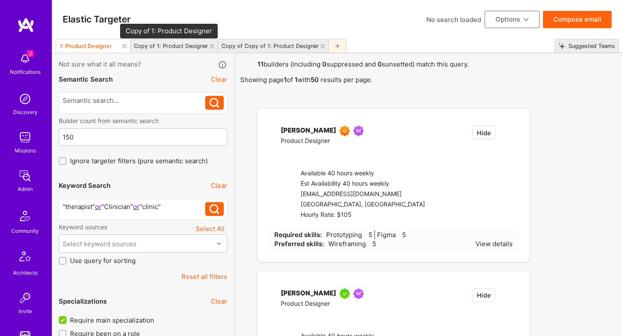
checkbox input "false"
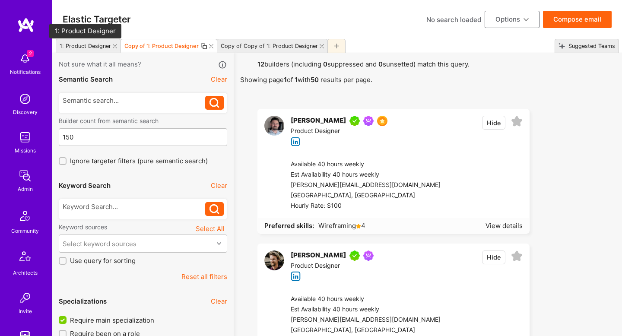
click at [82, 47] on div "1: Product Designer" at bounding box center [85, 46] width 51 height 6
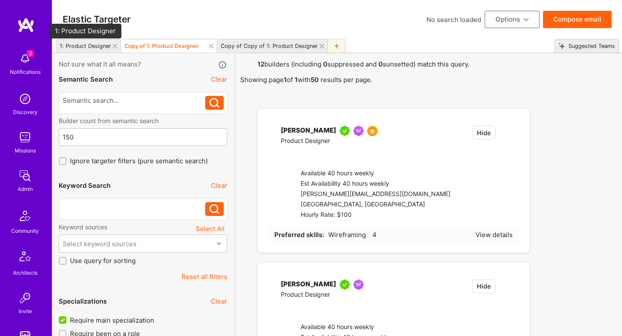
checkbox input "false"
type input "2"
checkbox input "false"
checkbox input "true"
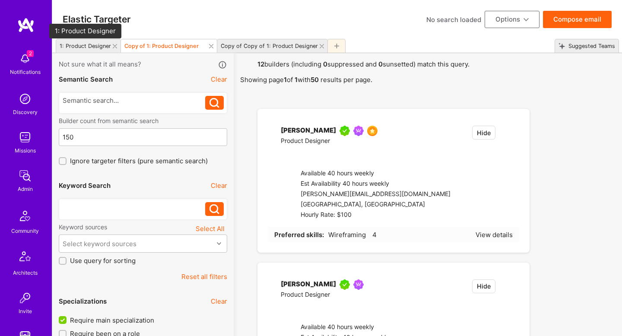
checkbox input "true"
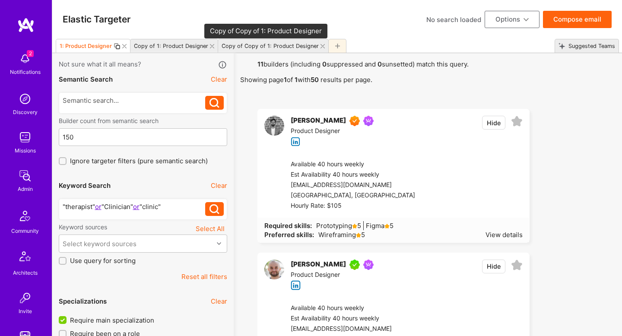
click at [266, 48] on div "Copy of Copy of 1: Product Designer" at bounding box center [270, 46] width 97 height 6
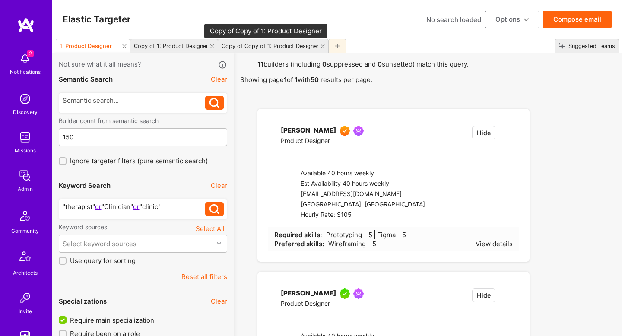
checkbox input "true"
checkbox input "false"
checkbox input "true"
type input "0"
checkbox input "false"
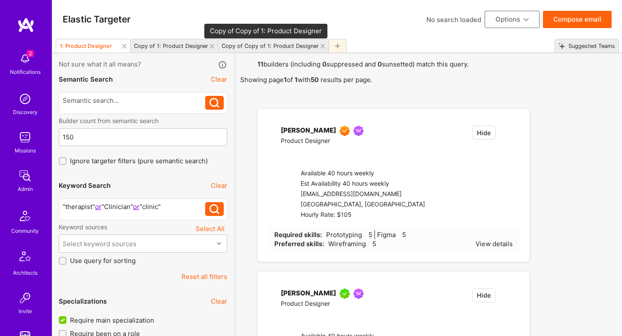
checkbox input "false"
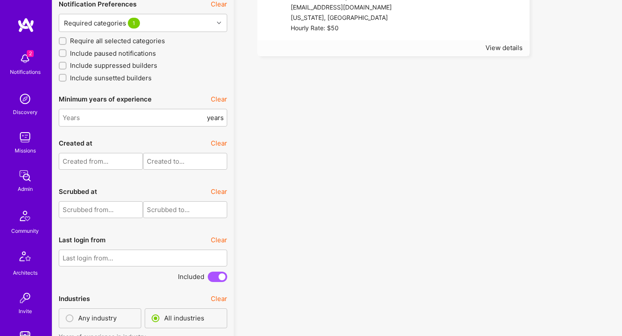
scroll to position [2288, 0]
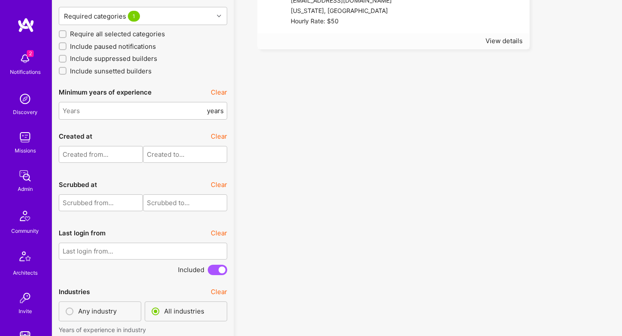
click at [157, 251] on input "text" at bounding box center [143, 251] width 168 height 17
click at [240, 197] on button "Previous Month" at bounding box center [238, 199] width 6 height 6
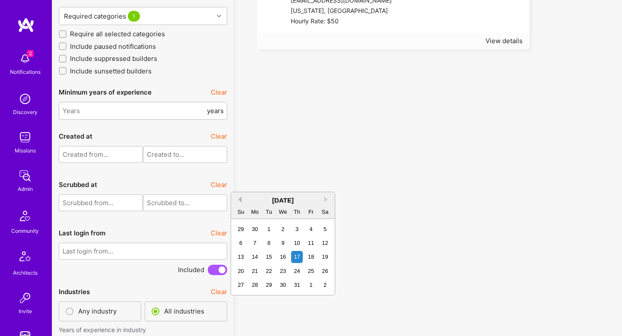
click at [240, 197] on button "Previous Month" at bounding box center [238, 199] width 6 height 6
click at [271, 231] on div "1" at bounding box center [269, 229] width 12 height 12
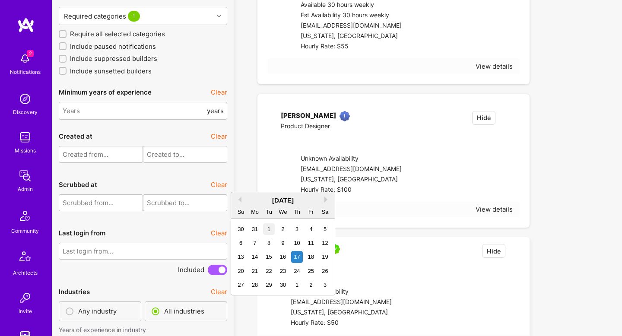
type input "01/04/2025"
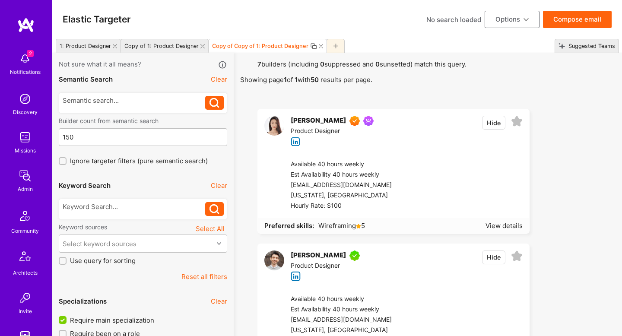
click at [583, 19] on button "Compose email" at bounding box center [577, 19] width 69 height 17
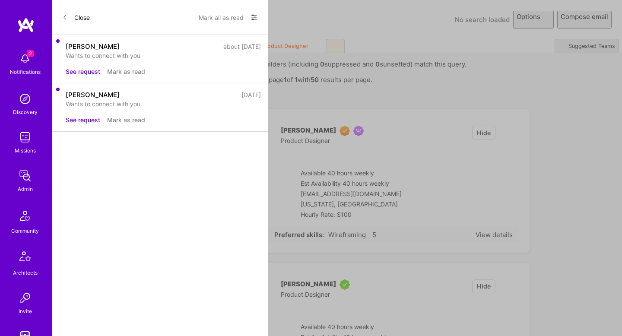
select select "rich-reachout"
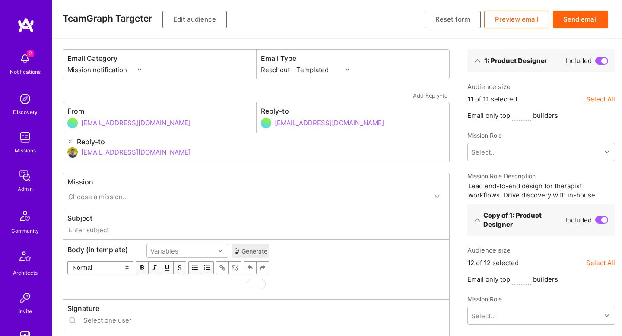
click at [195, 12] on button "Edit audience" at bounding box center [194, 19] width 64 height 17
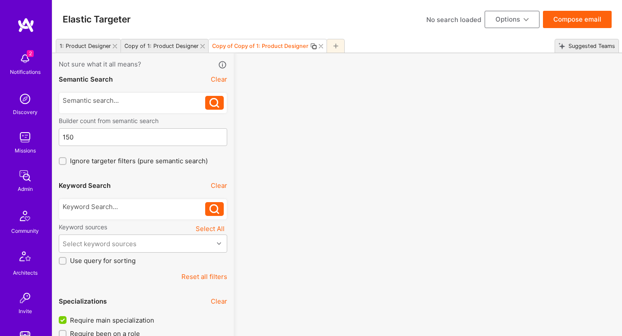
click at [513, 20] on button "Options" at bounding box center [511, 19] width 55 height 17
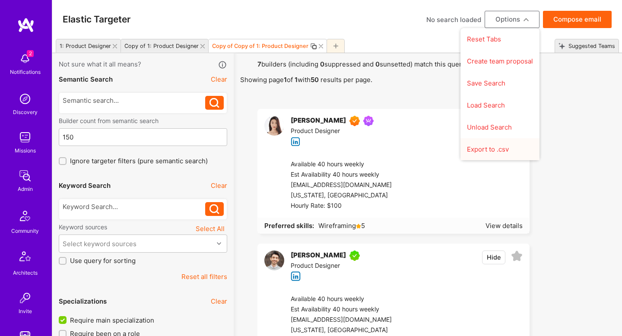
click at [503, 148] on button "Export to .csv" at bounding box center [499, 149] width 79 height 22
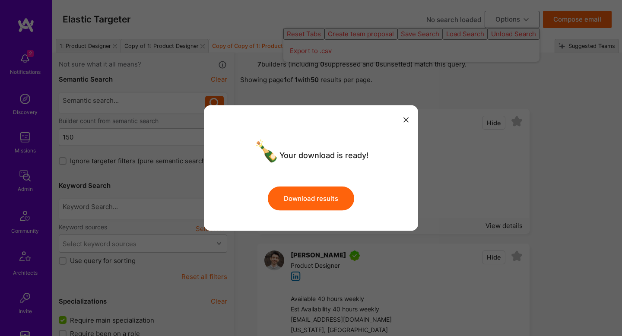
click at [332, 186] on button "Download results" at bounding box center [311, 198] width 86 height 24
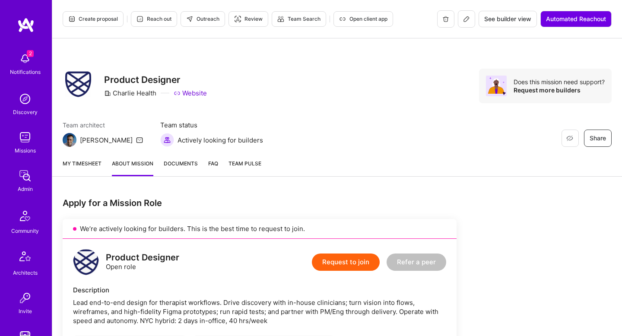
click at [32, 145] on img at bounding box center [24, 137] width 17 height 17
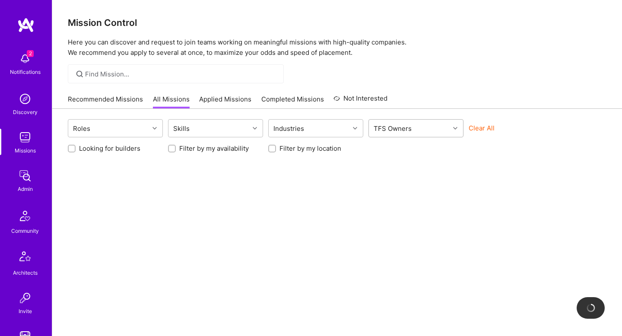
click at [432, 127] on div "TFS Owners" at bounding box center [409, 128] width 81 height 17
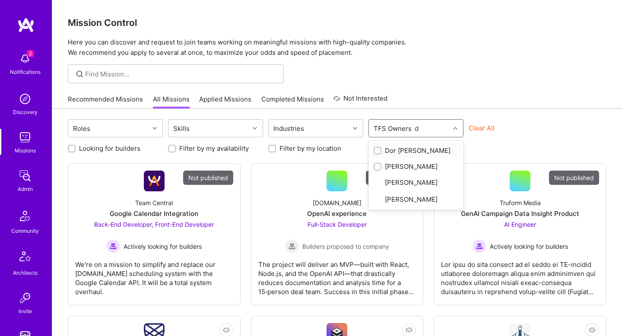
type input "do"
click at [414, 167] on div "Doron Snapiri" at bounding box center [416, 166] width 85 height 9
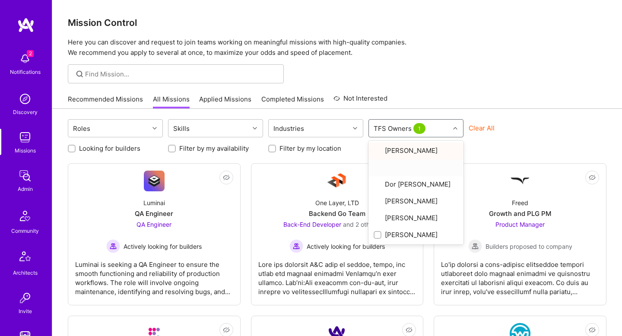
click at [91, 144] on label "Looking for builders" at bounding box center [109, 148] width 61 height 9
click at [76, 146] on input "Looking for builders" at bounding box center [73, 149] width 6 height 6
checkbox input "true"
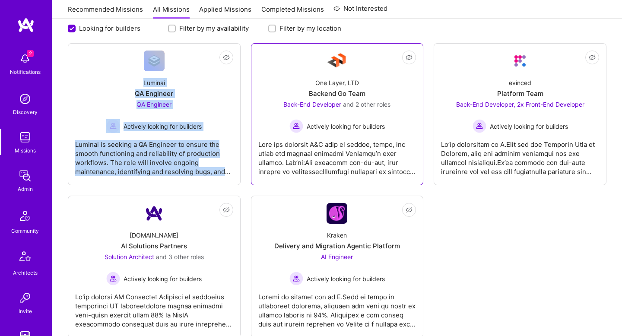
scroll to position [129, 0]
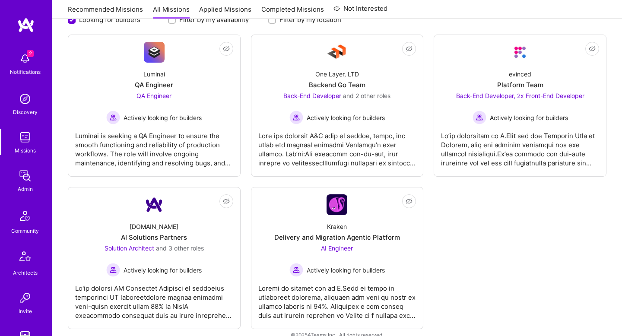
click at [527, 198] on div "Not Interested Luminai QA Engineer QA Engineer Actively looking for builders Lu…" at bounding box center [337, 182] width 538 height 294
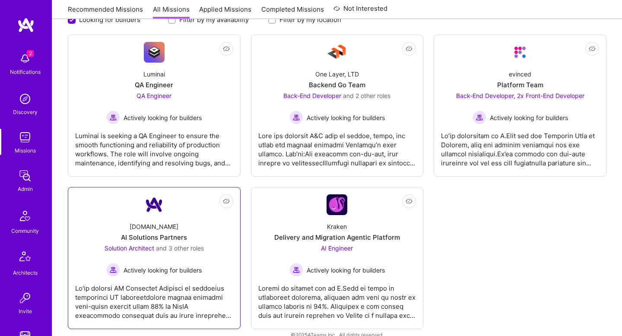
click at [169, 261] on div "Solution Architect and 3 other roles Actively looking for builders" at bounding box center [153, 260] width 99 height 33
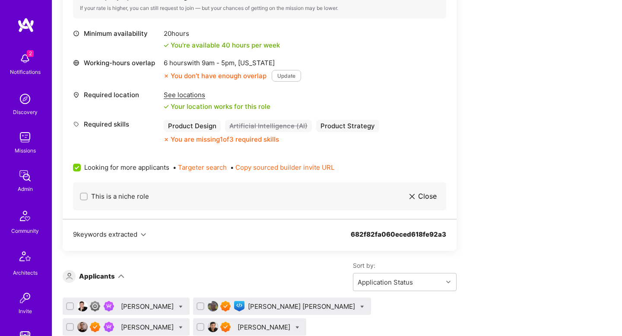
scroll to position [383, 0]
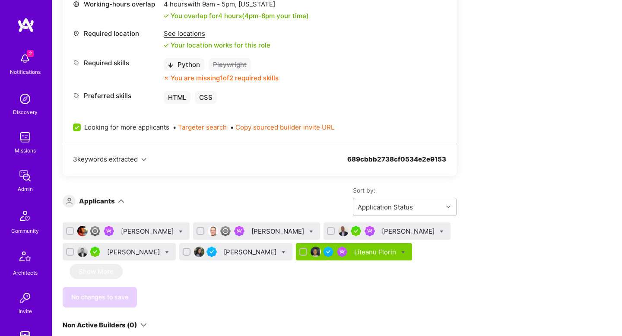
scroll to position [396, 0]
click at [251, 231] on div "[PERSON_NAME]" at bounding box center [278, 231] width 54 height 9
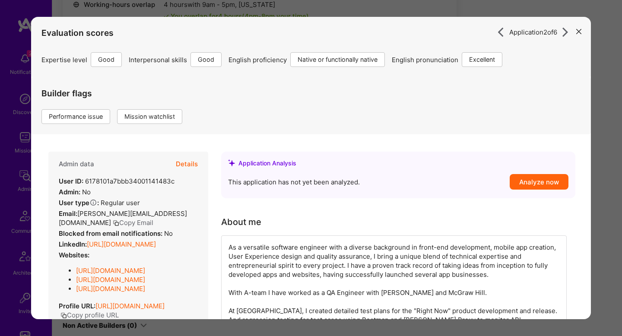
click at [281, 16] on div "Application 2 of 6 Evaluation scores Expertise level Good Interpersonal skills …" at bounding box center [311, 168] width 622 height 336
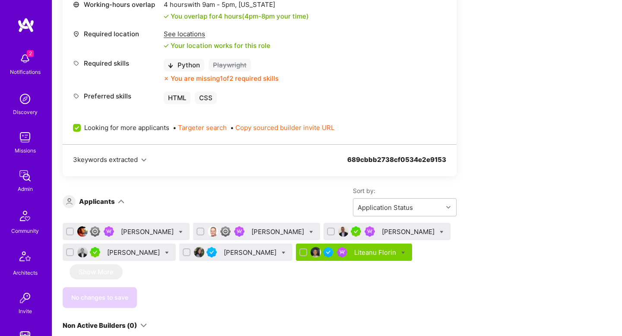
click at [120, 256] on div "[PERSON_NAME]" at bounding box center [134, 252] width 54 height 9
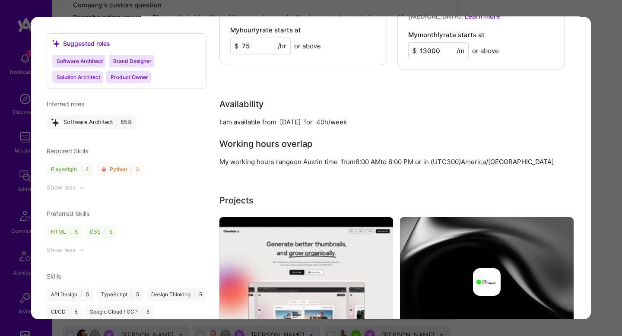
scroll to position [237, 0]
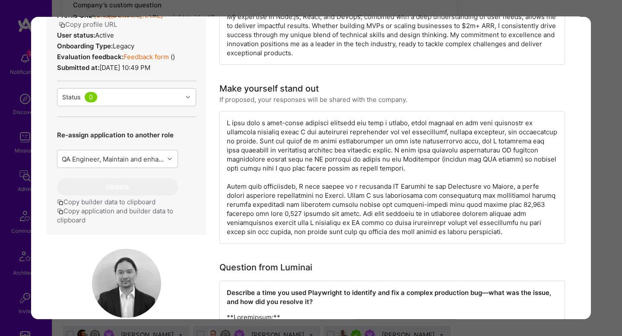
click at [599, 120] on div "Application 4 of 6 Evaluation scores Expertise level Very good Interpersonal sk…" at bounding box center [311, 168] width 622 height 336
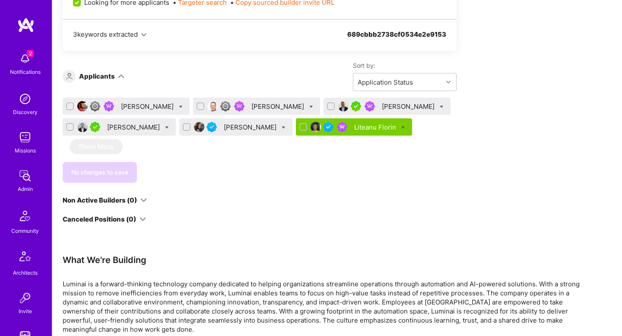
scroll to position [516, 0]
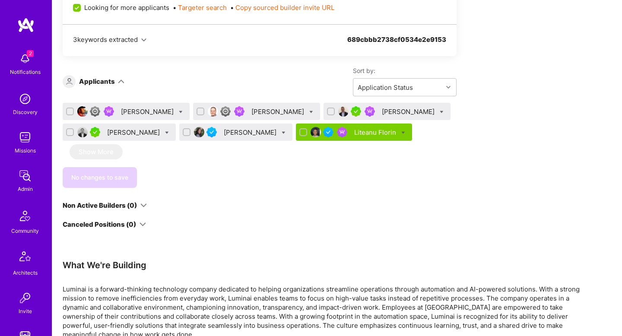
click at [119, 136] on div "[PERSON_NAME]" at bounding box center [134, 132] width 54 height 9
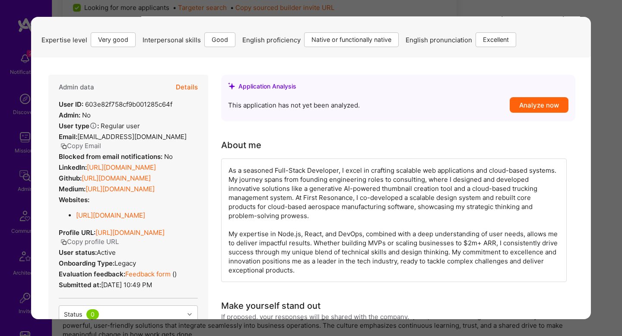
scroll to position [90, 0]
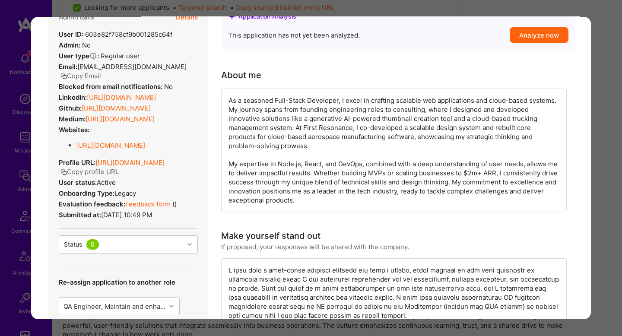
click at [155, 208] on link "Feedback form" at bounding box center [147, 204] width 45 height 8
click at [605, 87] on div "Application 4 of 6 Evaluation scores Expertise level Very good Interpersonal sk…" at bounding box center [311, 168] width 622 height 336
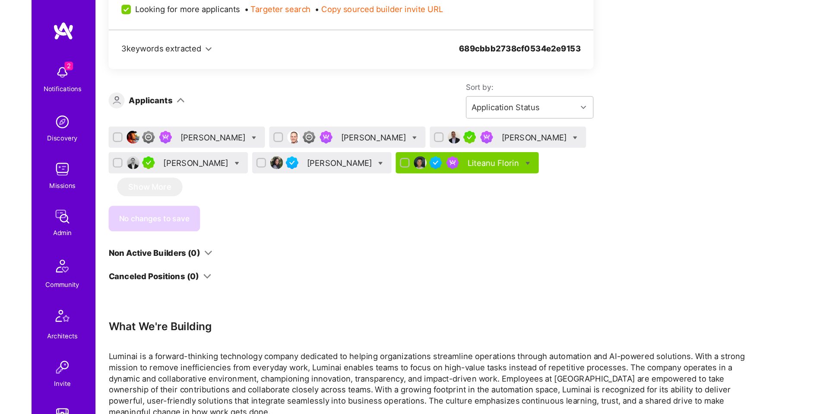
scroll to position [517, 0]
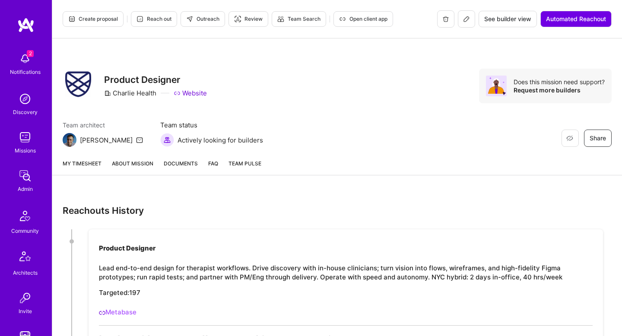
scroll to position [101, 0]
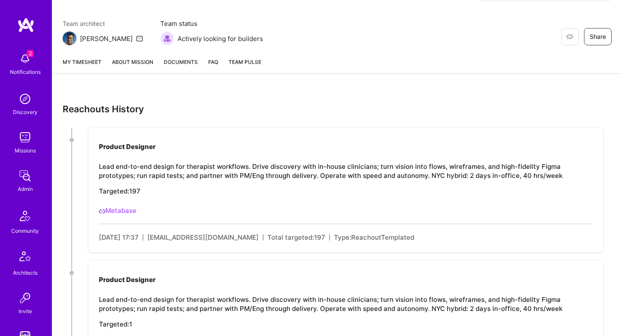
click at [135, 212] on link "Metabase" at bounding box center [118, 210] width 38 height 8
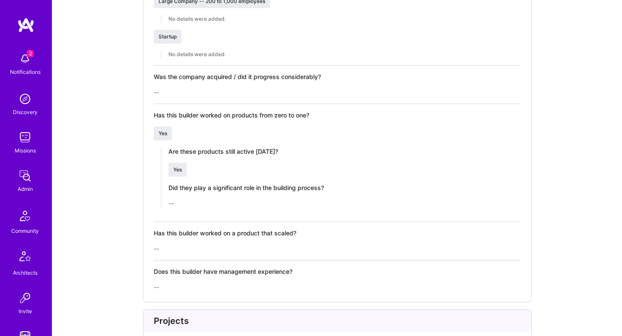
scroll to position [1085, 0]
